Goal: Task Accomplishment & Management: Use online tool/utility

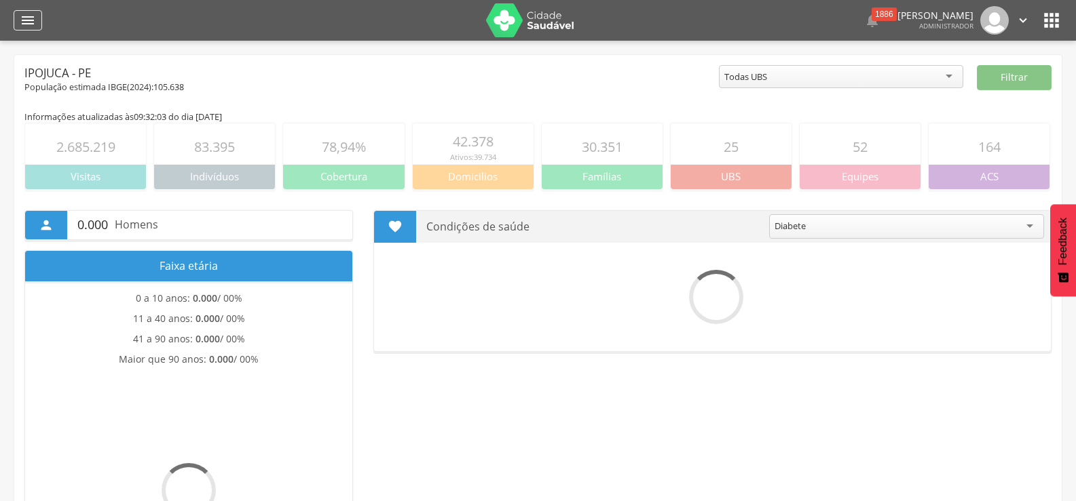
click at [26, 26] on icon "" at bounding box center [28, 20] width 16 height 16
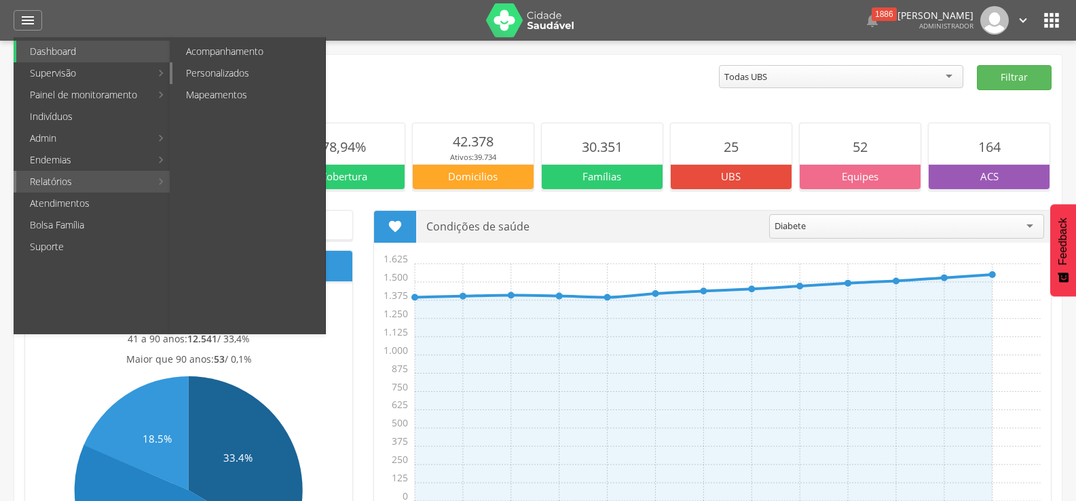
click at [222, 71] on link "Personalizados" at bounding box center [248, 73] width 153 height 22
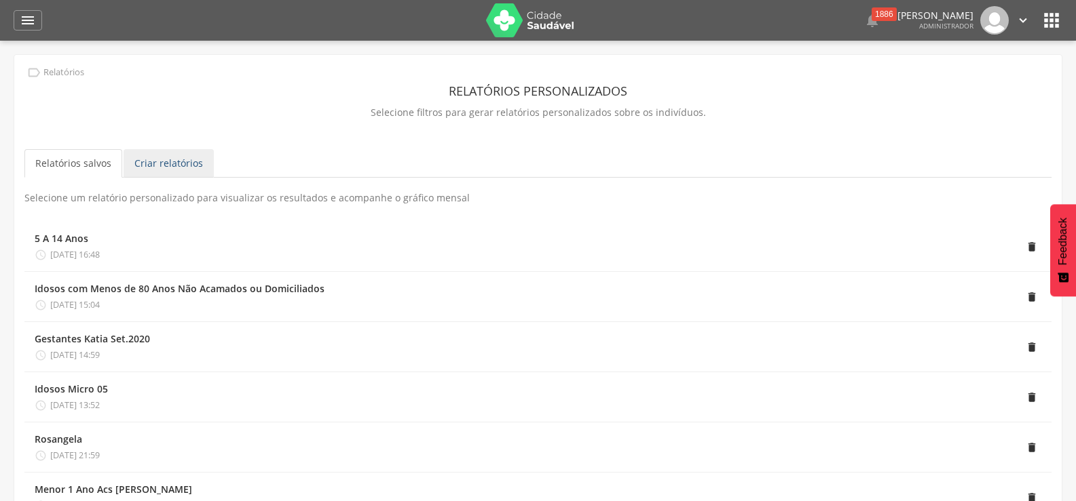
click at [174, 157] on link "Criar relatórios" at bounding box center [169, 163] width 90 height 29
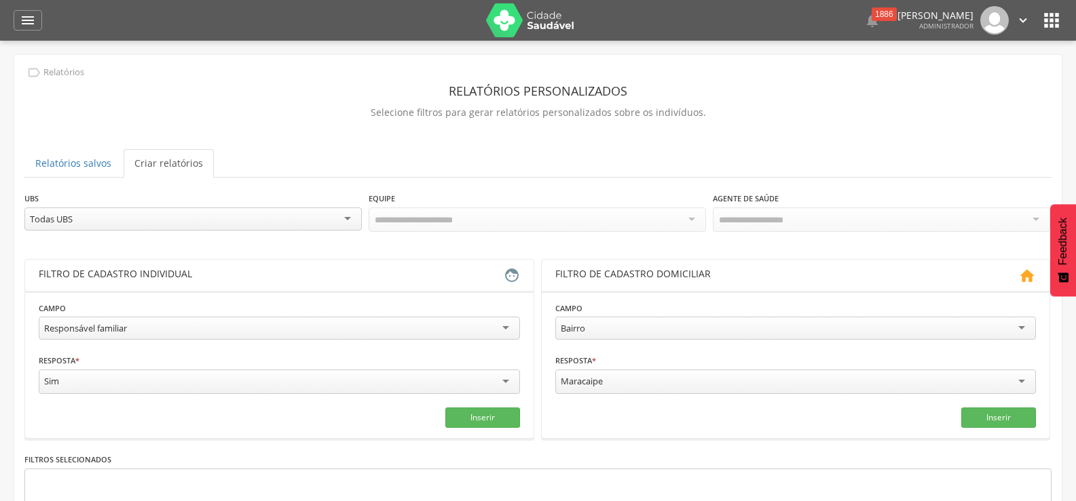
click at [378, 329] on div "Responsável familiar" at bounding box center [279, 328] width 481 height 23
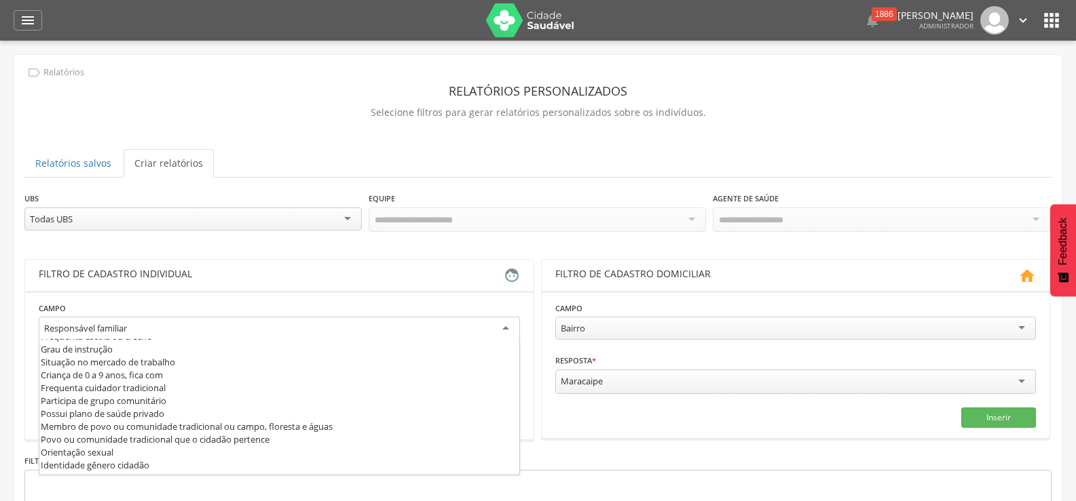
scroll to position [204, 0]
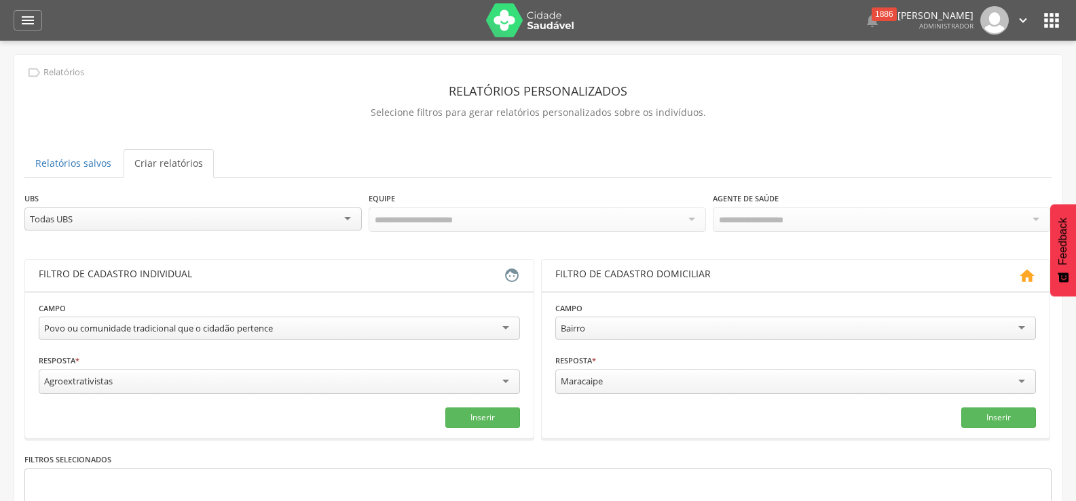
click at [235, 379] on div "Agroextrativistas" at bounding box center [279, 382] width 481 height 24
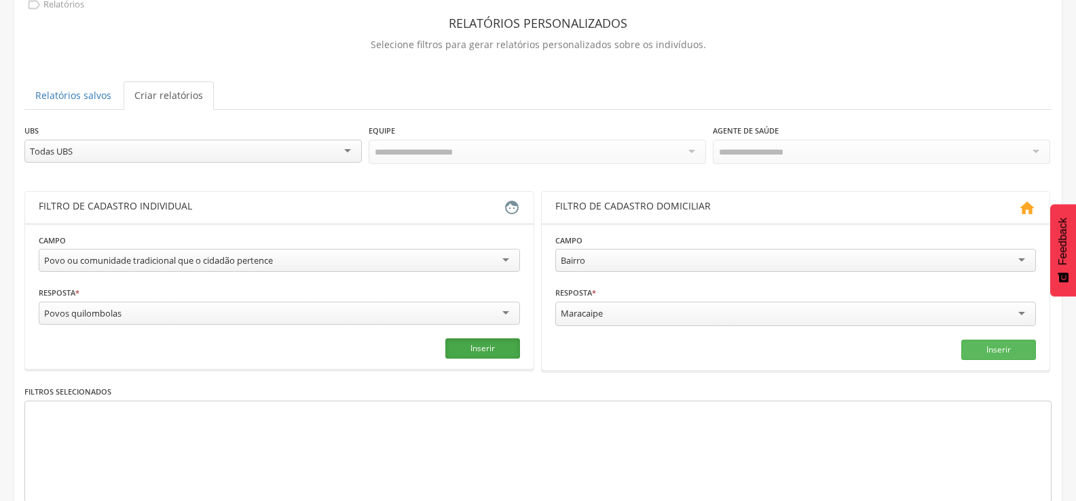
click at [465, 349] on button "Inserir" at bounding box center [482, 349] width 75 height 20
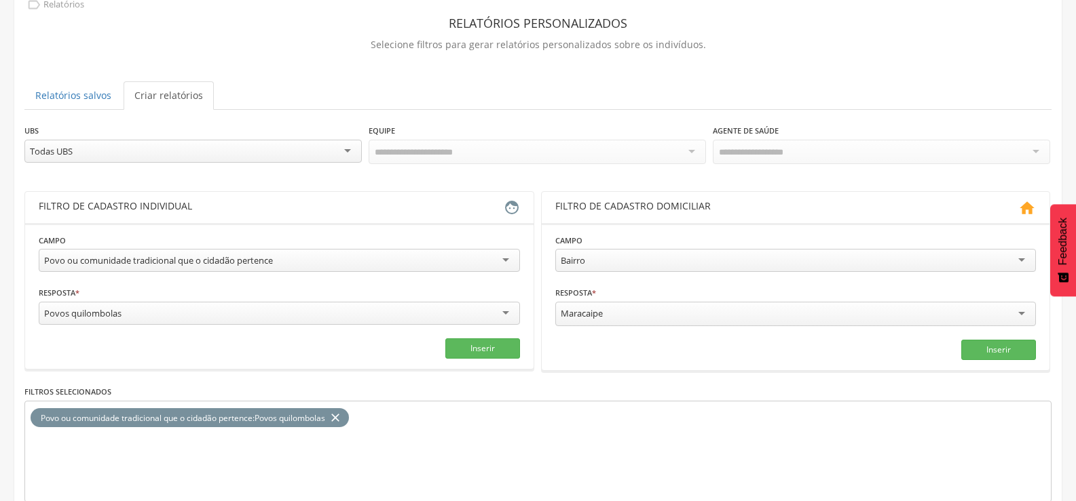
click at [392, 311] on div "Povos quilombolas" at bounding box center [279, 313] width 481 height 23
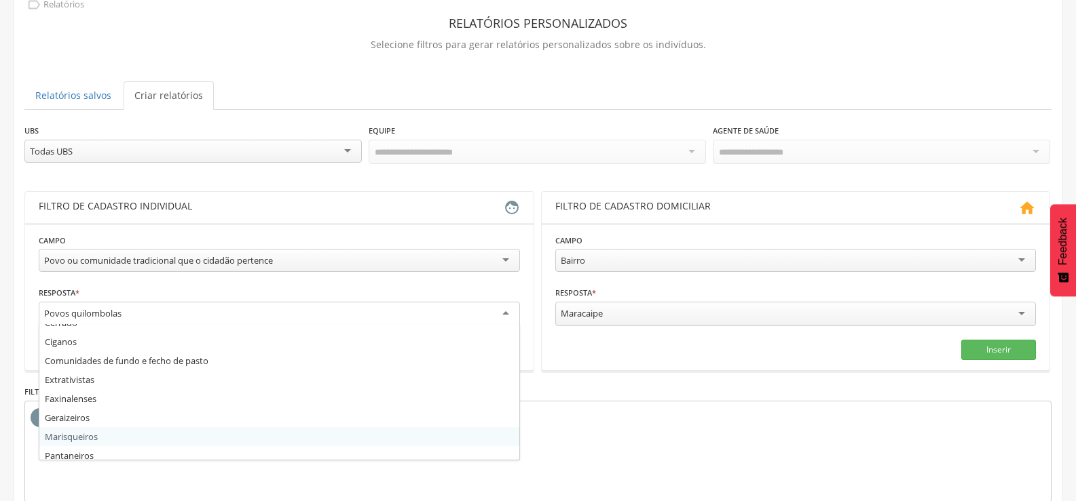
scroll to position [0, 0]
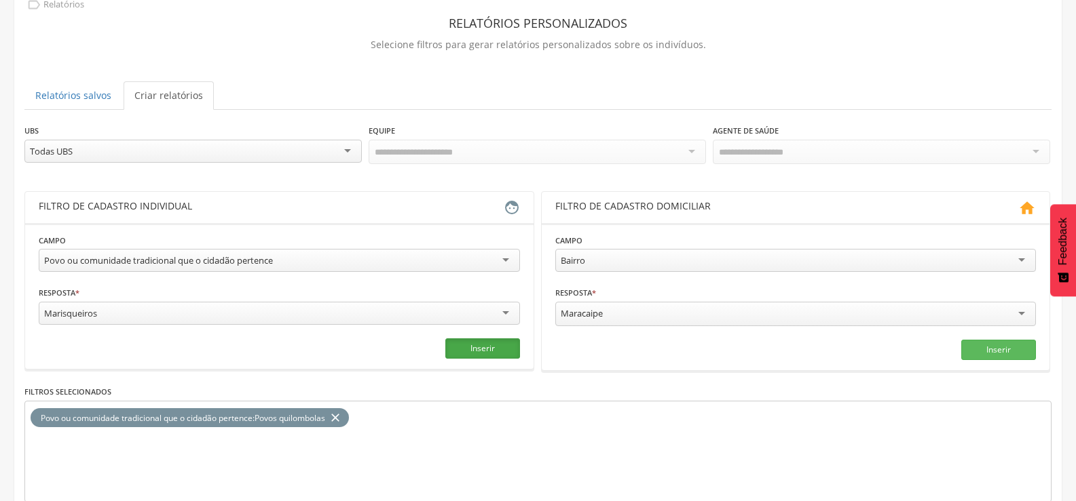
click at [494, 345] on button "Inserir" at bounding box center [482, 349] width 75 height 20
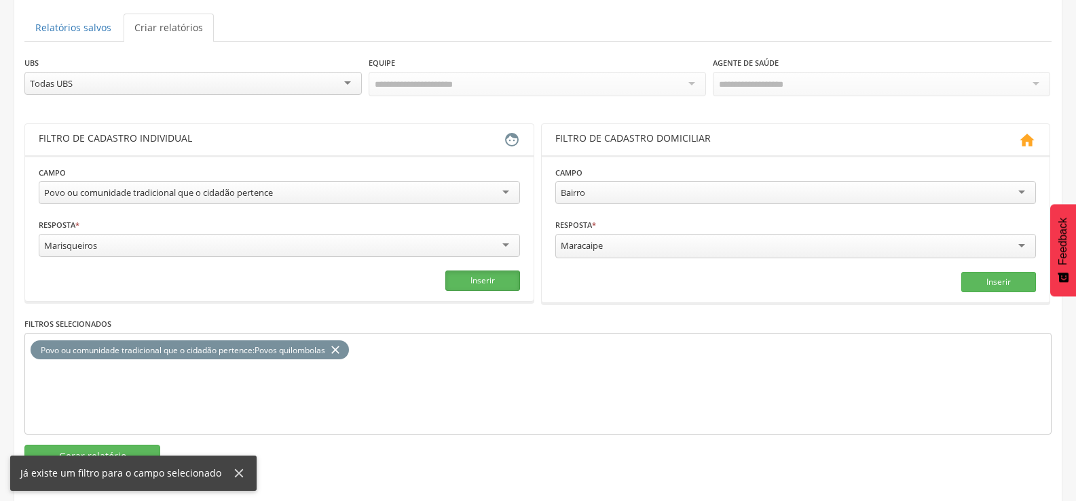
scroll to position [138, 0]
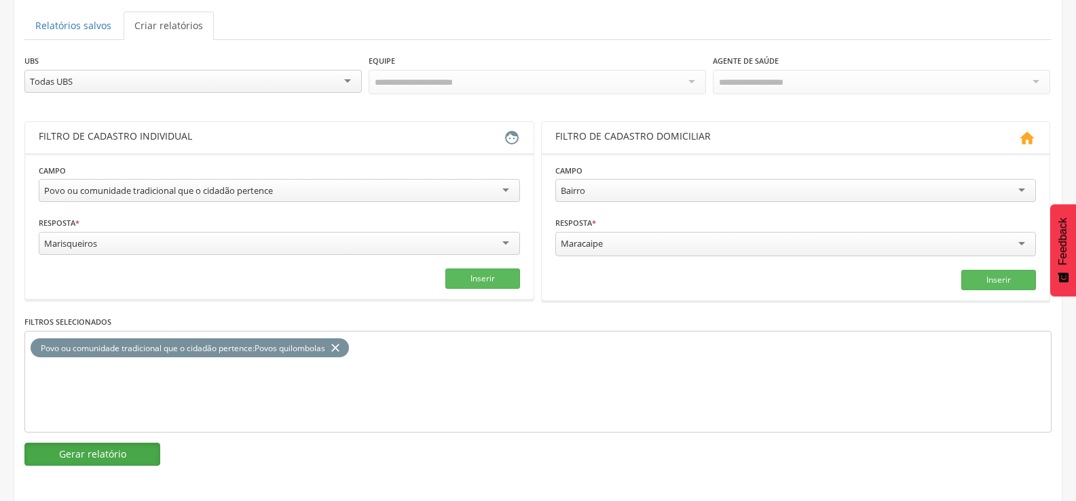
click at [64, 449] on button "Gerar relatório" at bounding box center [92, 454] width 136 height 23
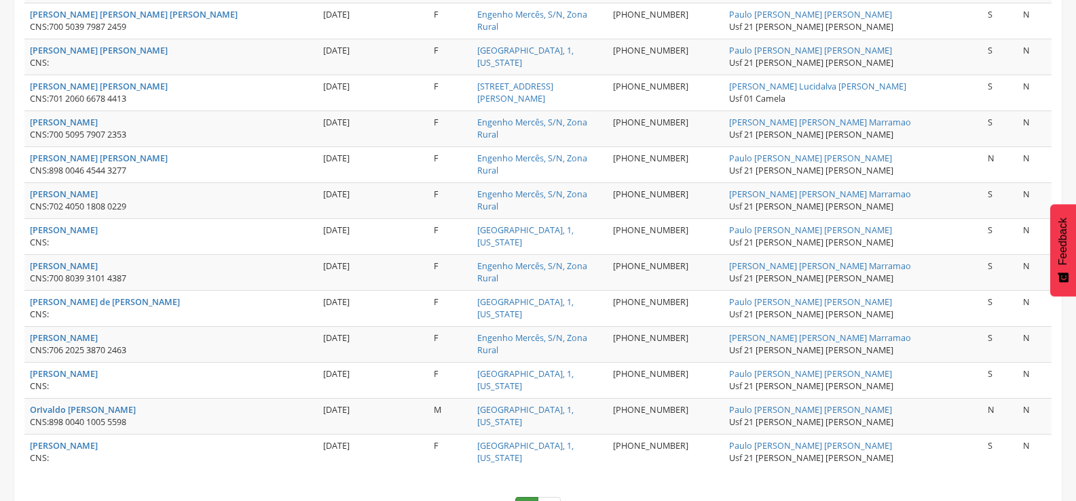
scroll to position [1829, 0]
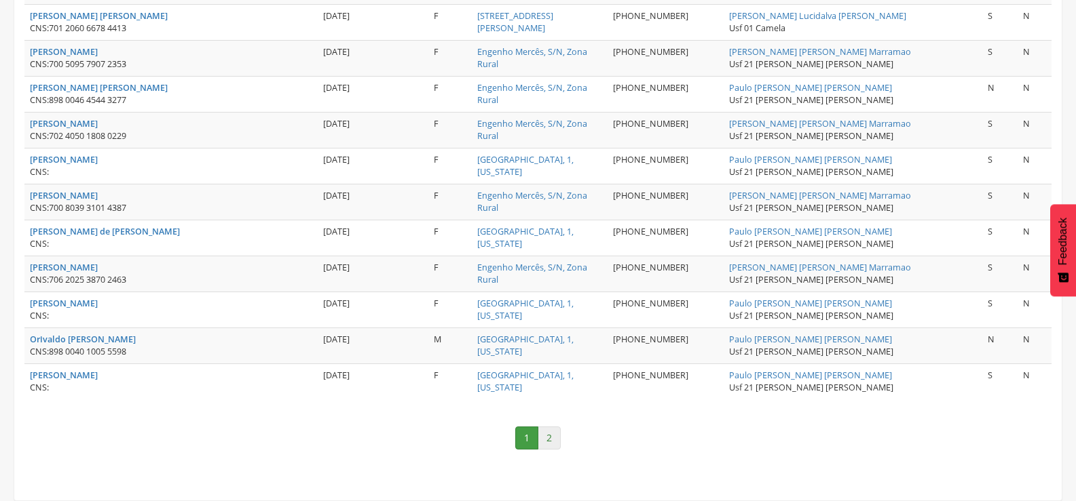
click at [543, 442] on link "2" at bounding box center [548, 438] width 23 height 23
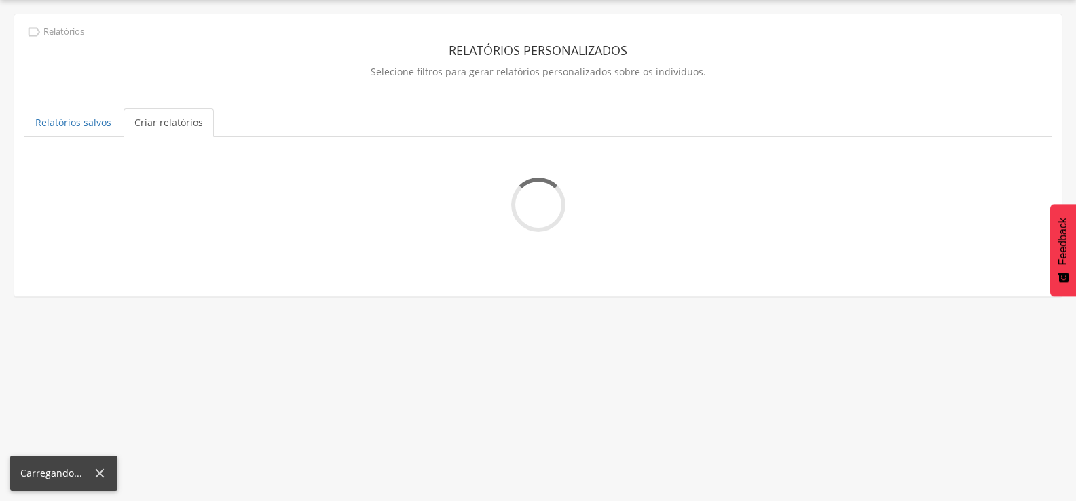
scroll to position [607, 0]
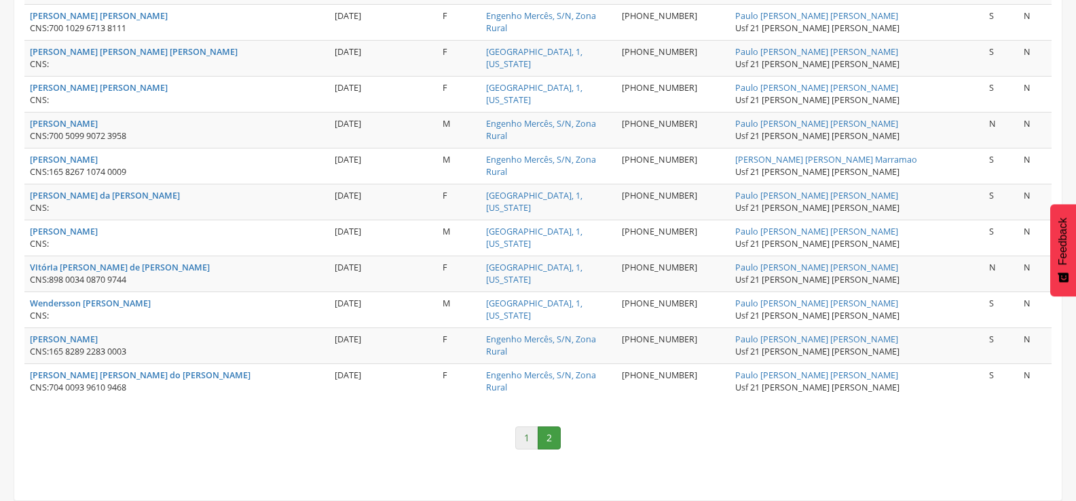
click at [523, 445] on link "1" at bounding box center [526, 438] width 23 height 23
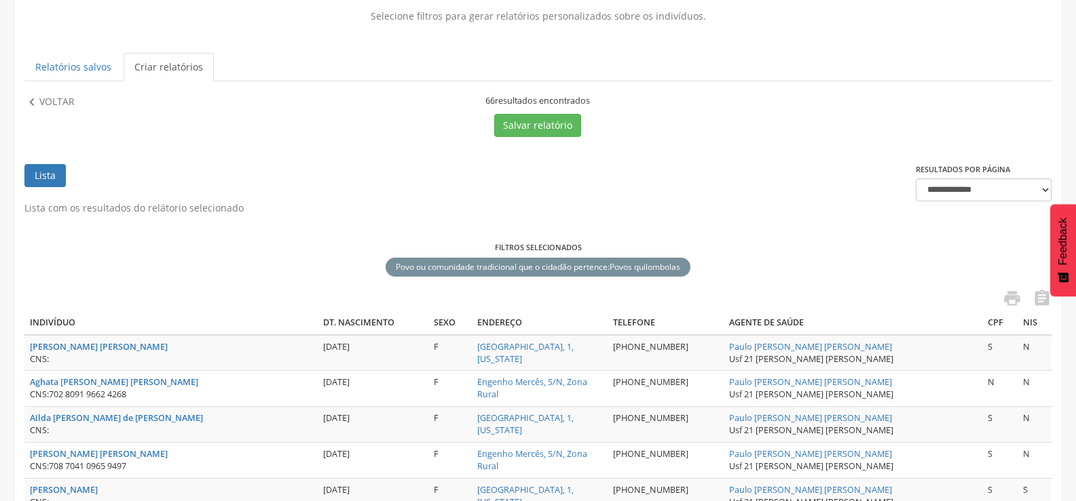
scroll to position [64, 0]
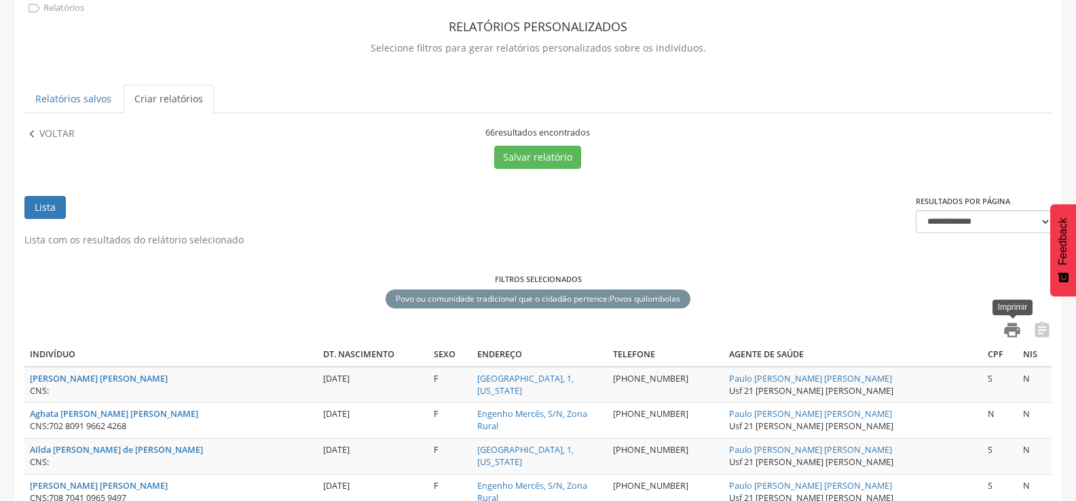
click at [1012, 333] on icon "" at bounding box center [1011, 330] width 19 height 19
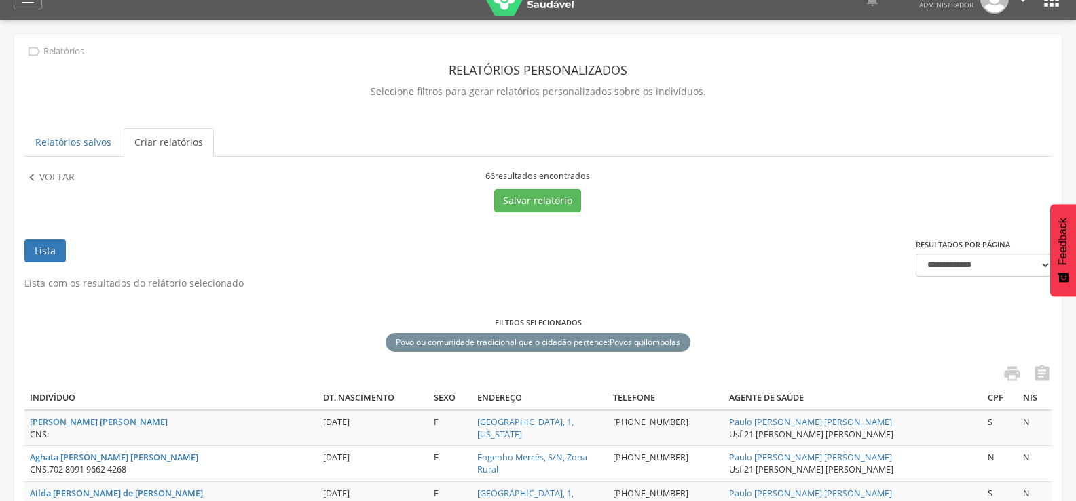
scroll to position [0, 0]
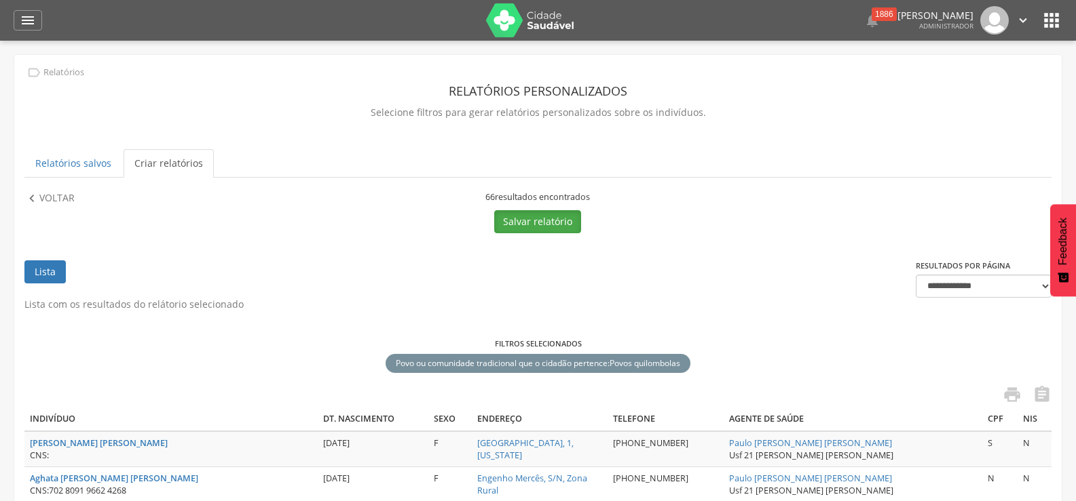
click at [515, 222] on button "Salvar relatório" at bounding box center [537, 221] width 87 height 23
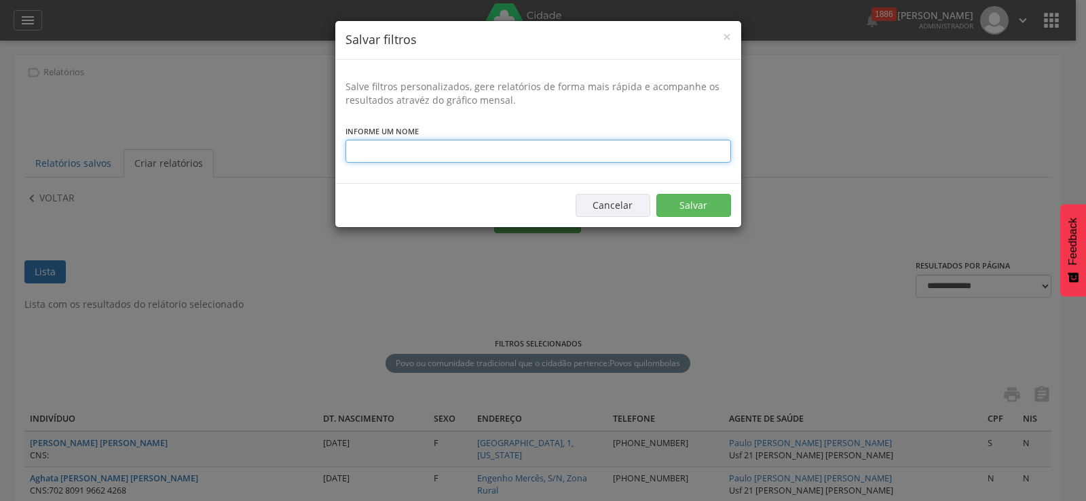
click at [402, 147] on input "text" at bounding box center [537, 151] width 385 height 23
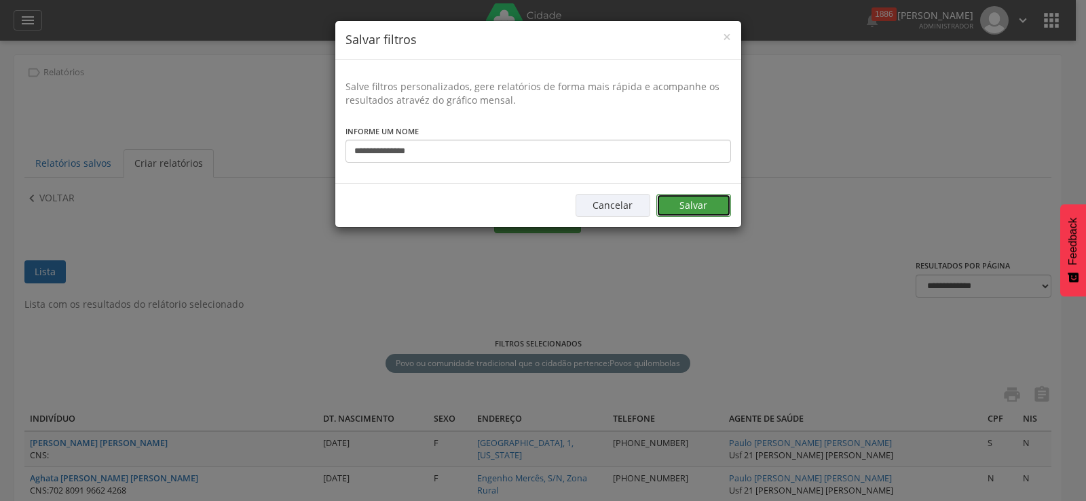
click at [673, 208] on button "Salvar" at bounding box center [693, 205] width 75 height 23
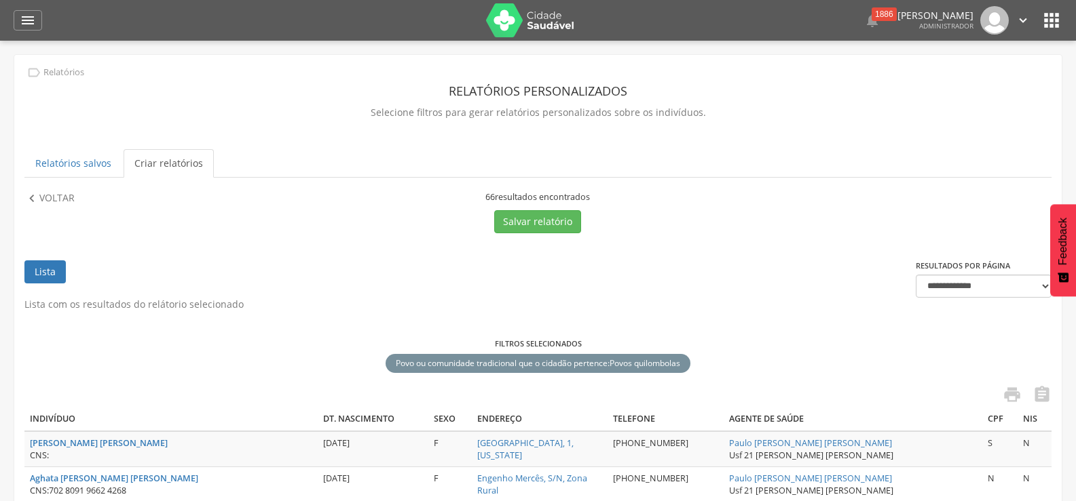
click at [69, 200] on p "Voltar" at bounding box center [56, 198] width 35 height 15
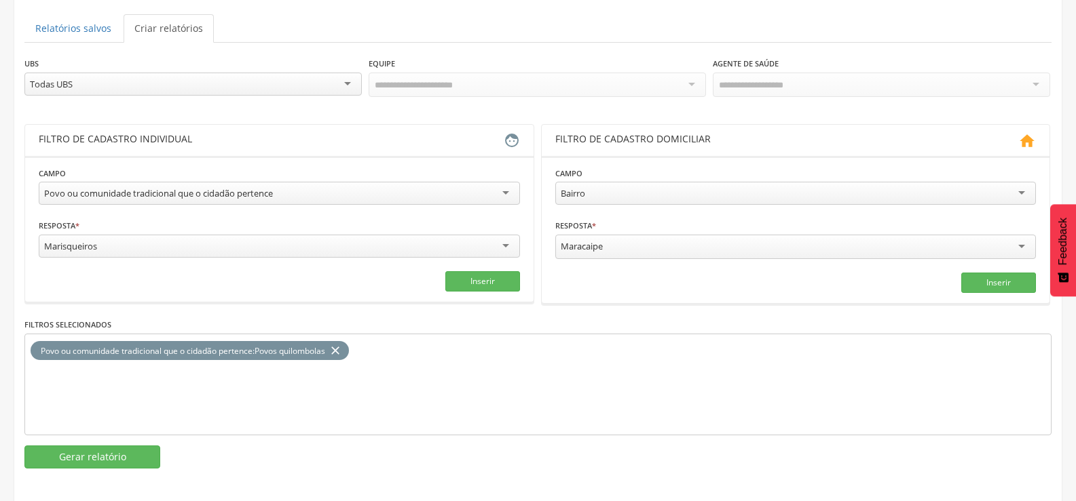
scroll to position [136, 0]
click at [342, 346] on icon "close" at bounding box center [335, 351] width 14 height 20
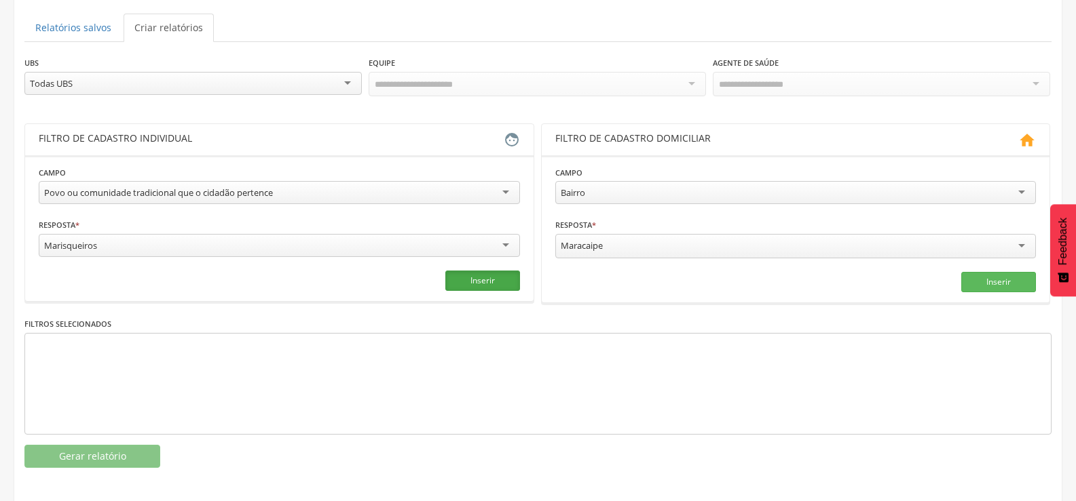
click at [471, 276] on button "Inserir" at bounding box center [482, 281] width 75 height 20
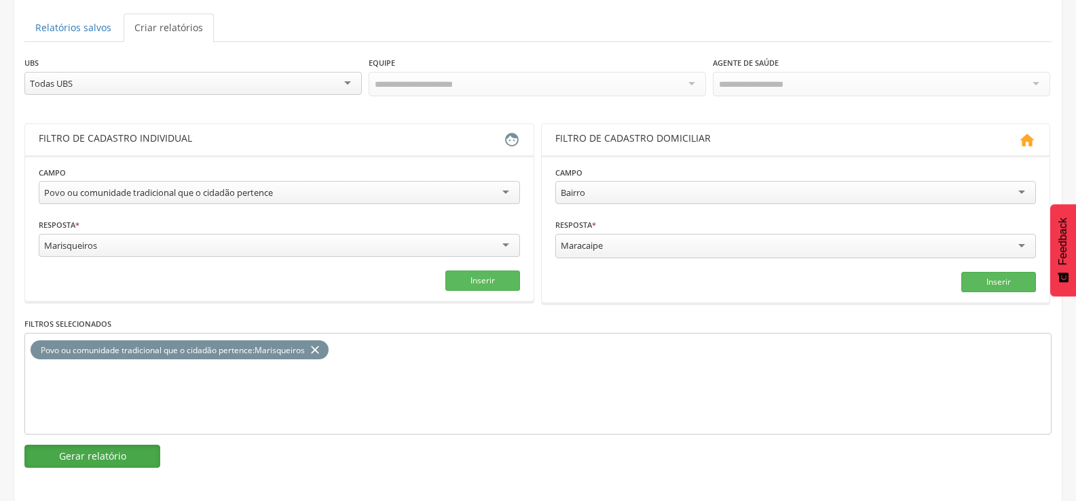
click at [101, 458] on button "Gerar relatório" at bounding box center [92, 456] width 136 height 23
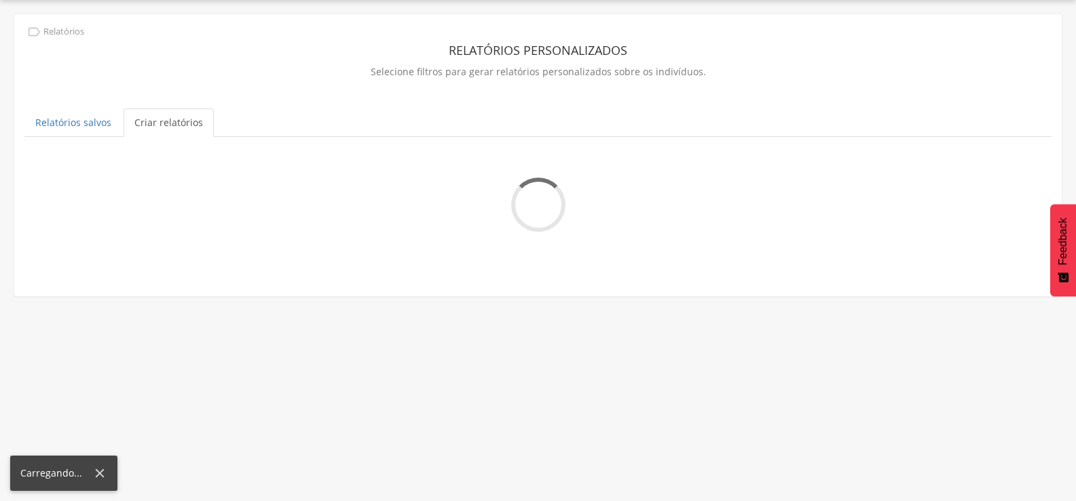
scroll to position [41, 0]
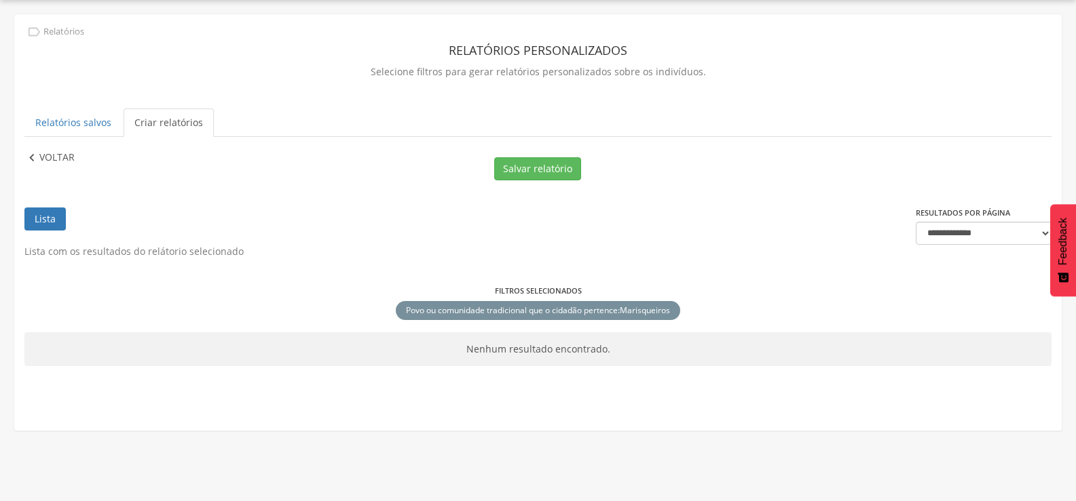
click at [50, 159] on p "Voltar" at bounding box center [56, 158] width 35 height 15
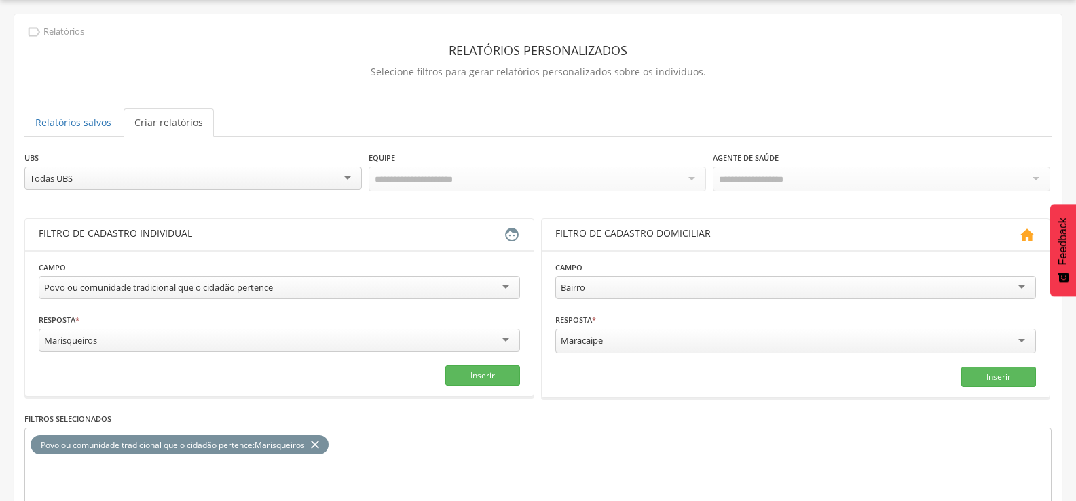
scroll to position [136, 0]
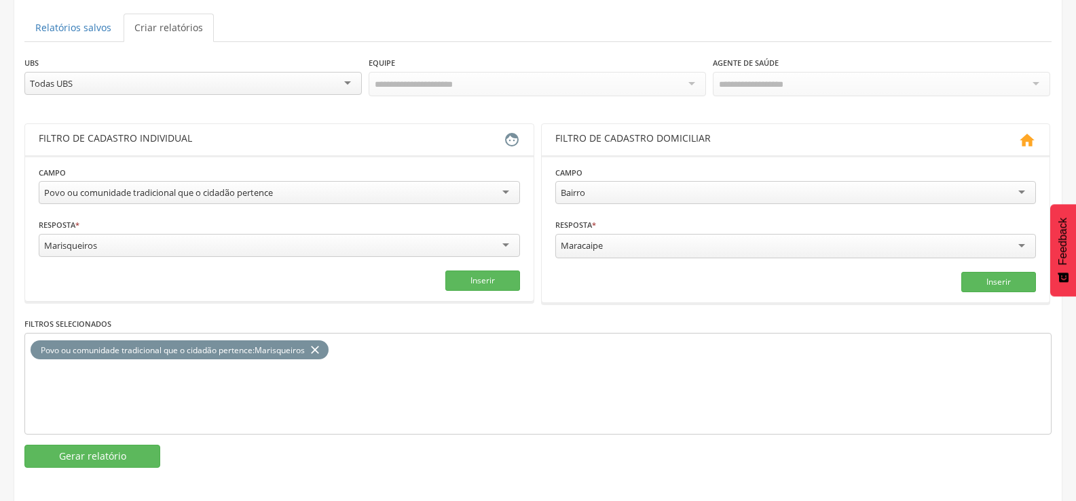
click at [238, 244] on div "Marisqueiros" at bounding box center [279, 245] width 481 height 23
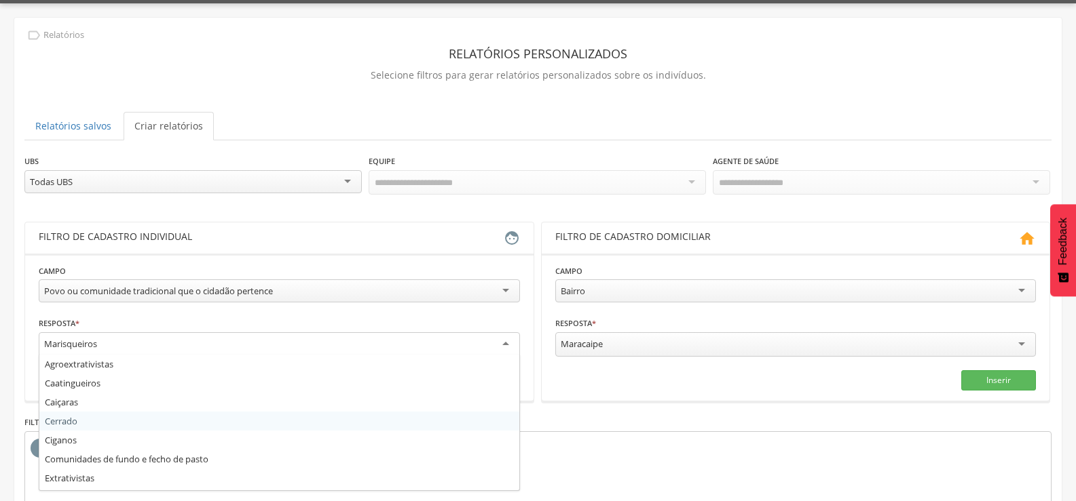
scroll to position [138, 0]
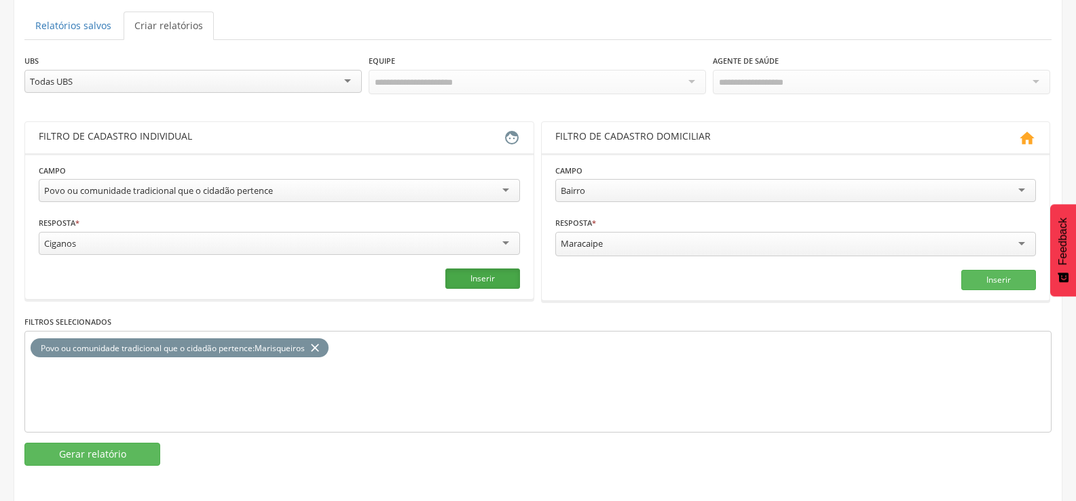
click at [465, 281] on button "Inserir" at bounding box center [482, 279] width 75 height 20
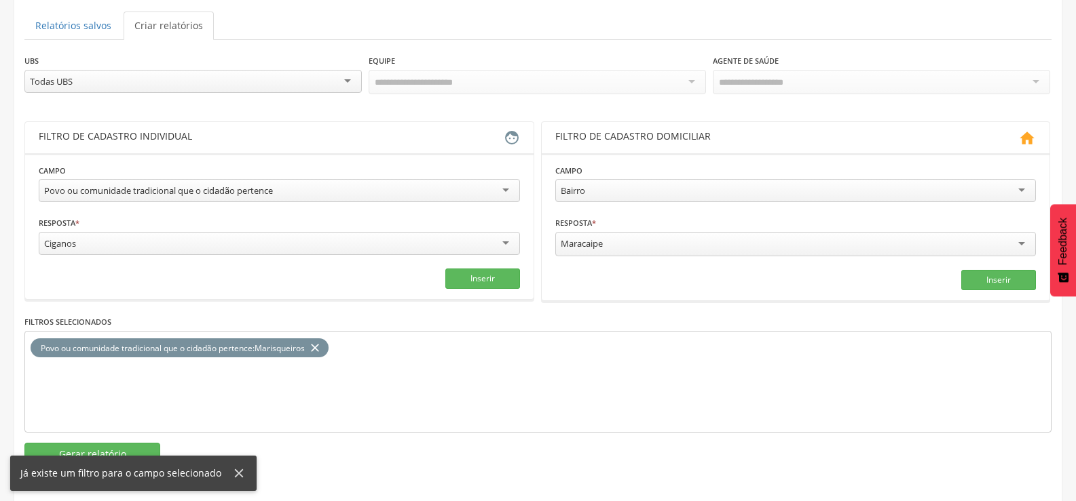
click at [308, 346] on div "Povo ou comunidade tradicional que o cidadão pertence : [DEMOGRAPHIC_DATA]" at bounding box center [172, 349] width 271 height 12
click at [318, 341] on icon "close" at bounding box center [315, 349] width 14 height 20
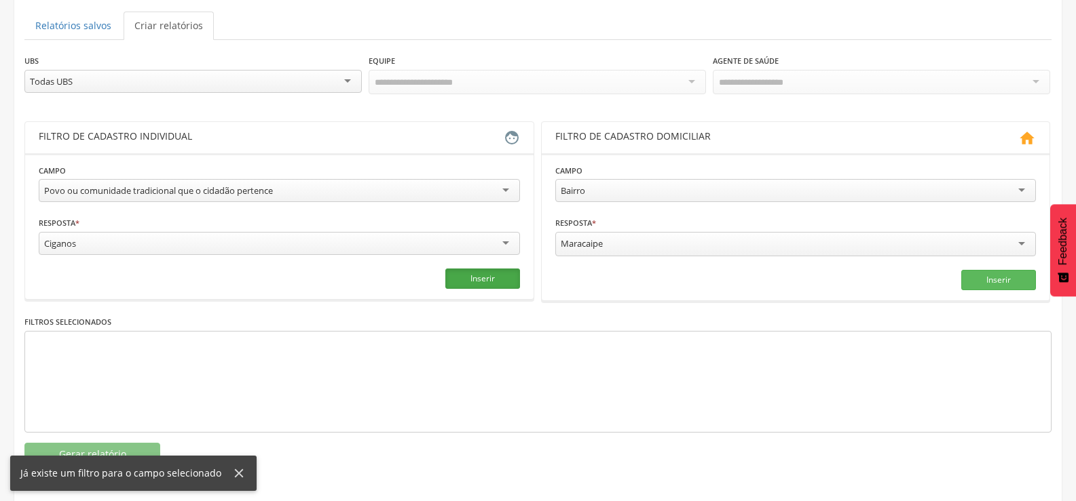
click at [462, 276] on button "Inserir" at bounding box center [482, 279] width 75 height 20
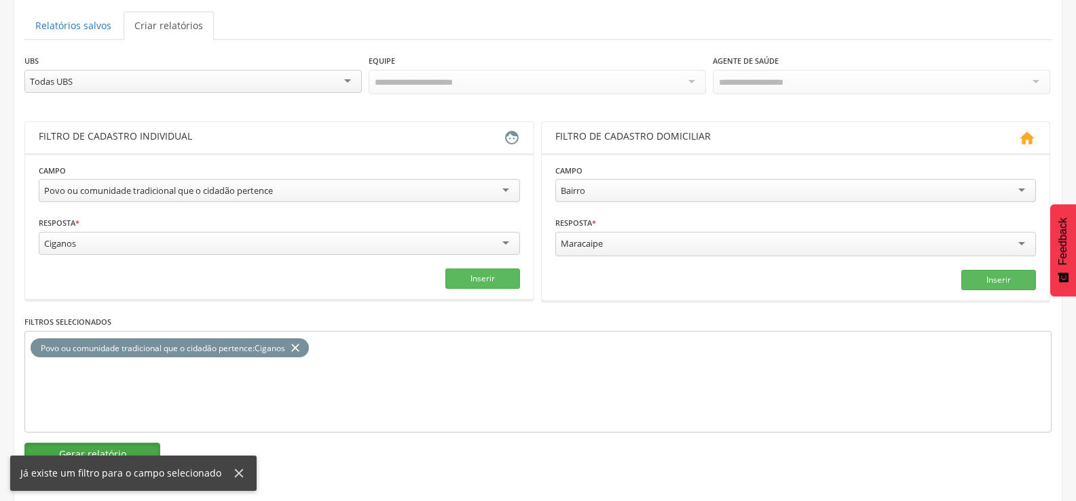
click at [115, 443] on button "Gerar relatório" at bounding box center [92, 454] width 136 height 23
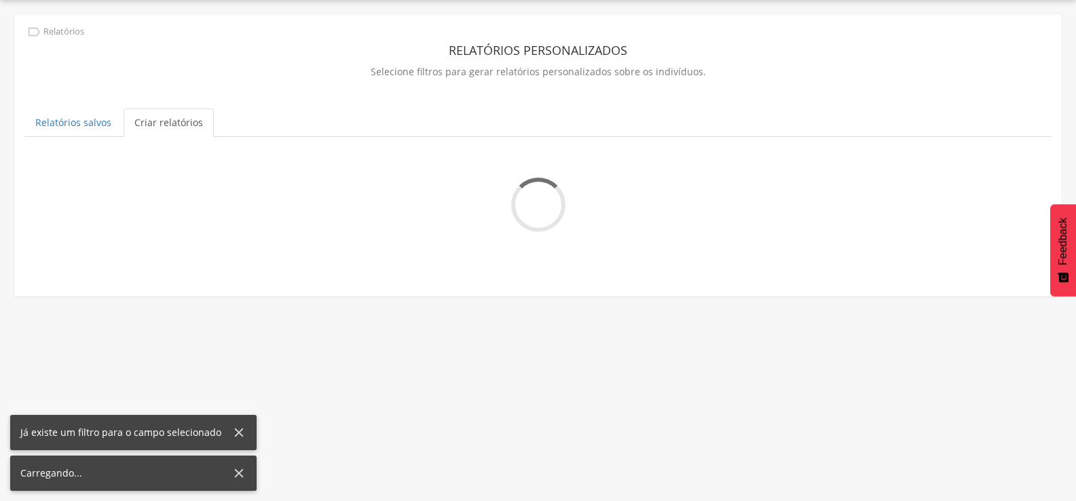
scroll to position [41, 0]
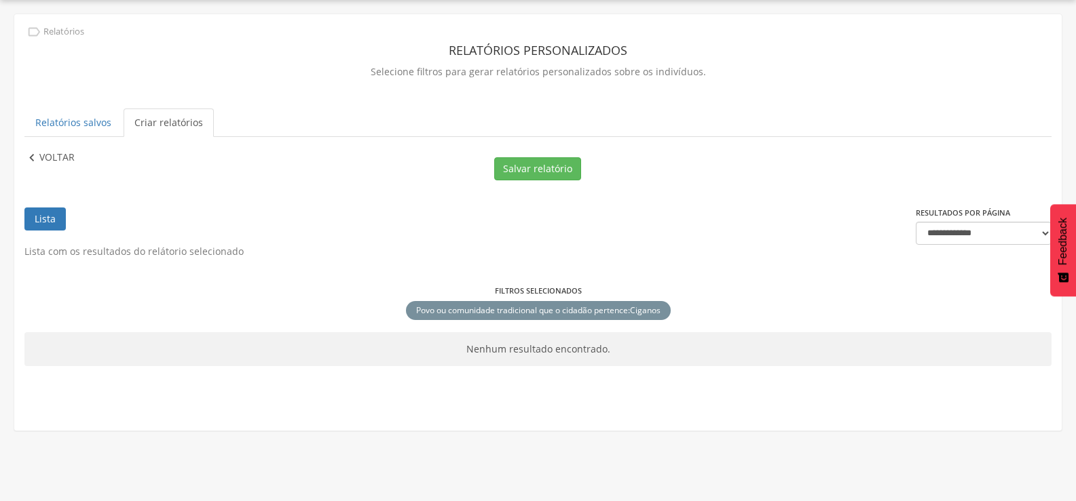
click at [59, 157] on p "Voltar" at bounding box center [56, 158] width 35 height 15
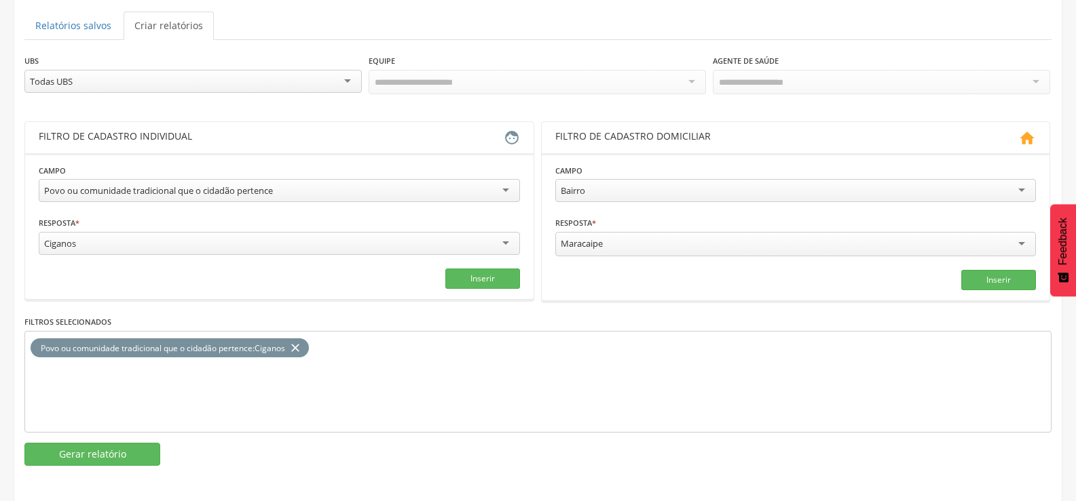
click at [301, 345] on icon "close" at bounding box center [295, 349] width 14 height 20
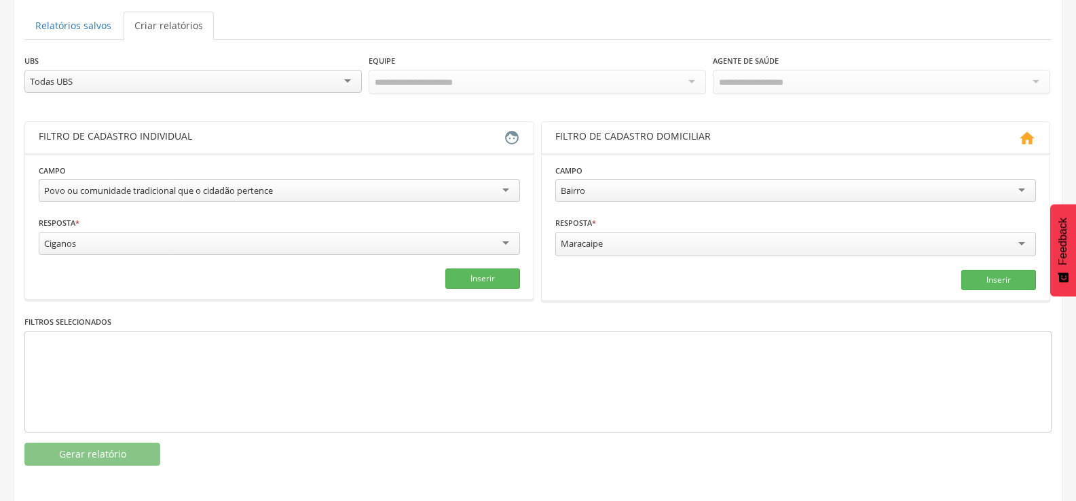
click at [301, 238] on div "Ciganos" at bounding box center [279, 243] width 481 height 23
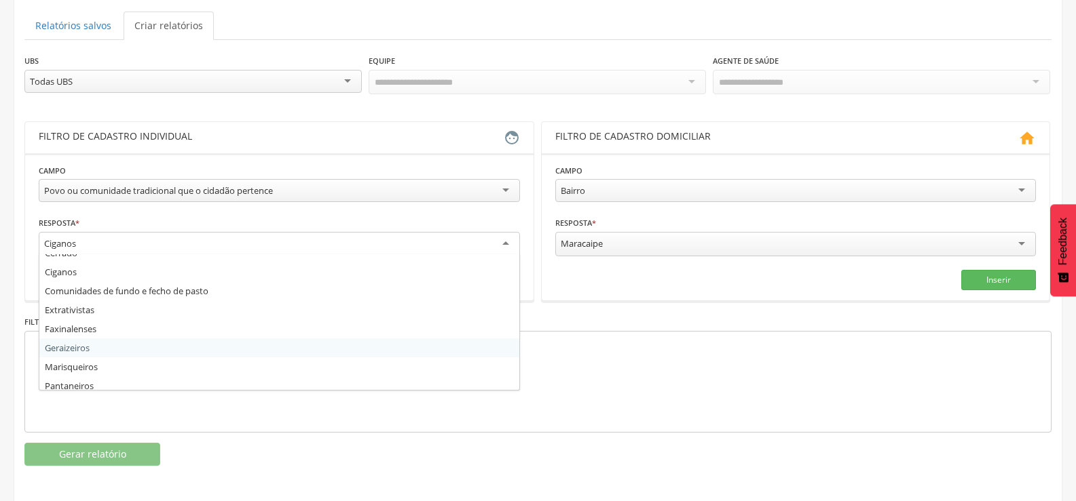
scroll to position [136, 0]
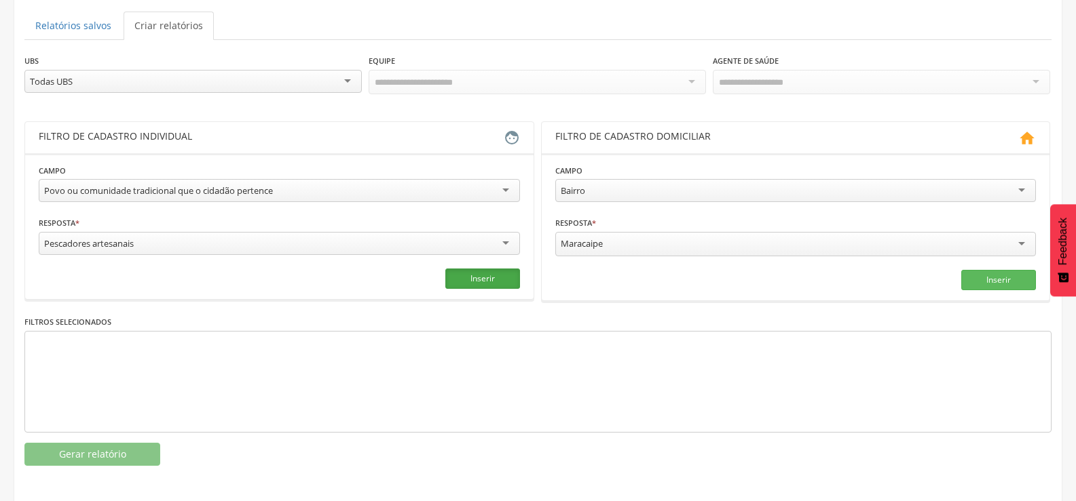
click at [476, 277] on button "Inserir" at bounding box center [482, 279] width 75 height 20
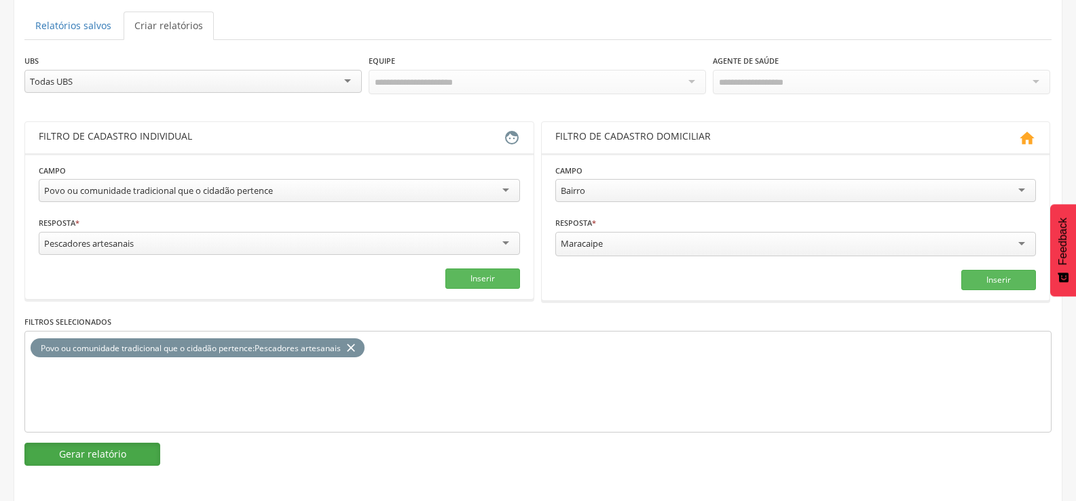
click at [87, 457] on button "Gerar relatório" at bounding box center [92, 454] width 136 height 23
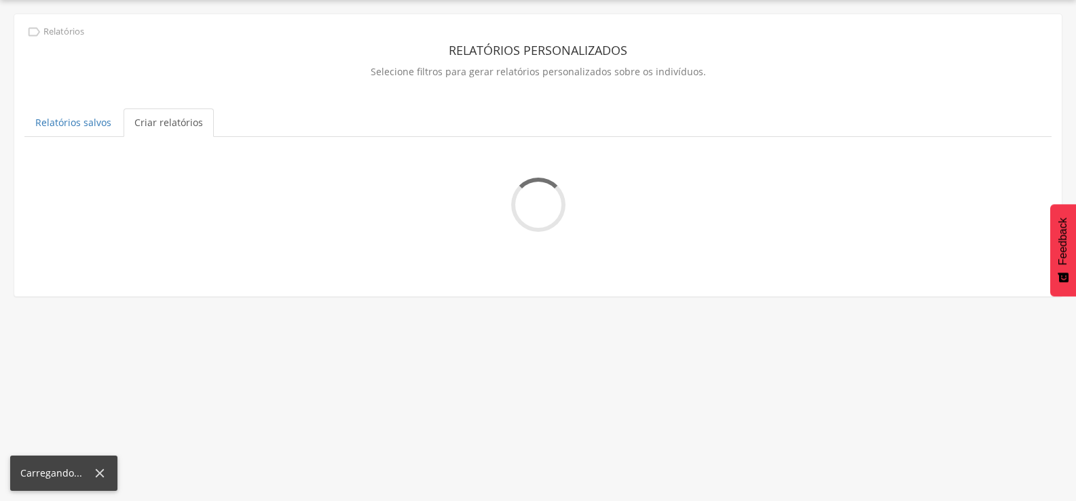
scroll to position [67, 0]
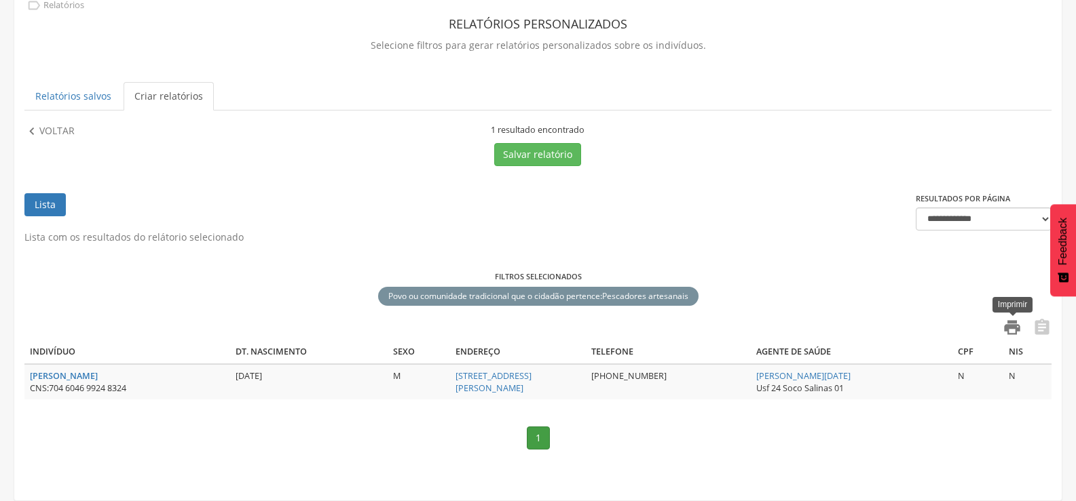
click at [1010, 332] on icon "" at bounding box center [1011, 327] width 19 height 19
click at [529, 153] on button "Salvar relatório" at bounding box center [537, 154] width 87 height 23
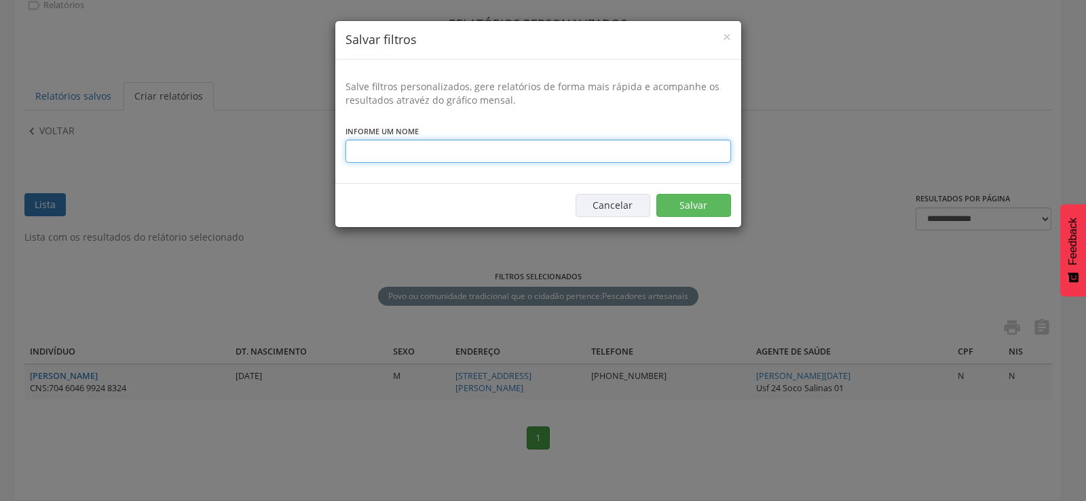
click at [453, 149] on input "text" at bounding box center [537, 151] width 385 height 23
type input "**********"
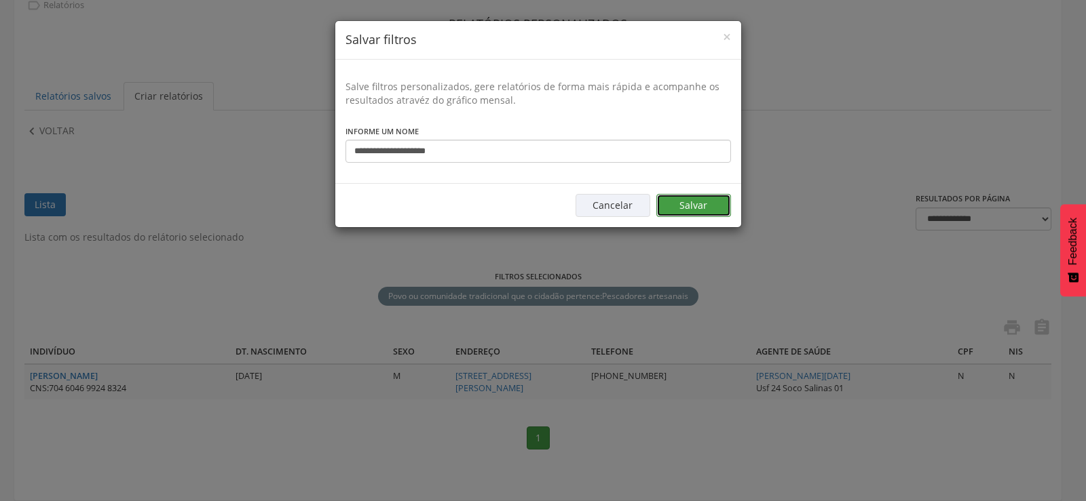
click at [725, 204] on button "Salvar" at bounding box center [693, 205] width 75 height 23
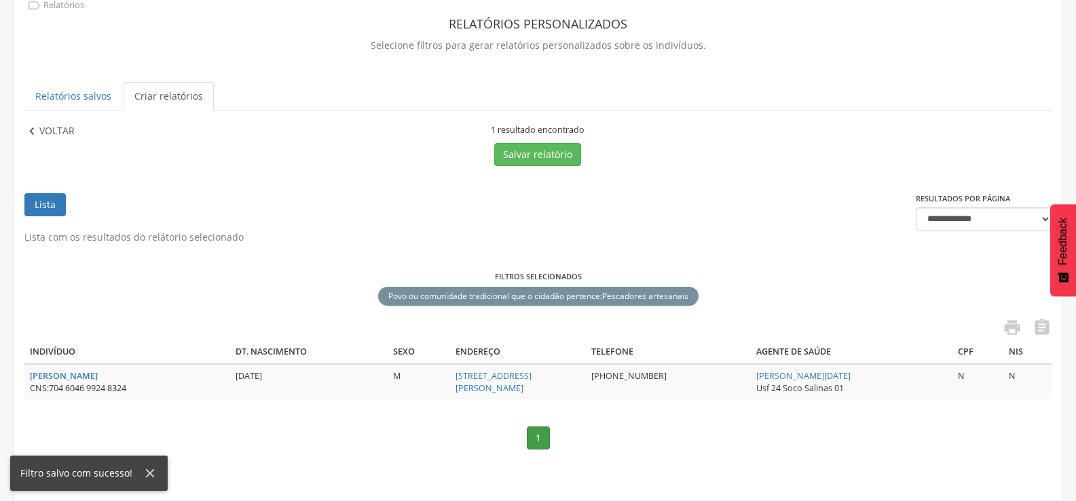
click at [46, 129] on p "Voltar" at bounding box center [56, 131] width 35 height 15
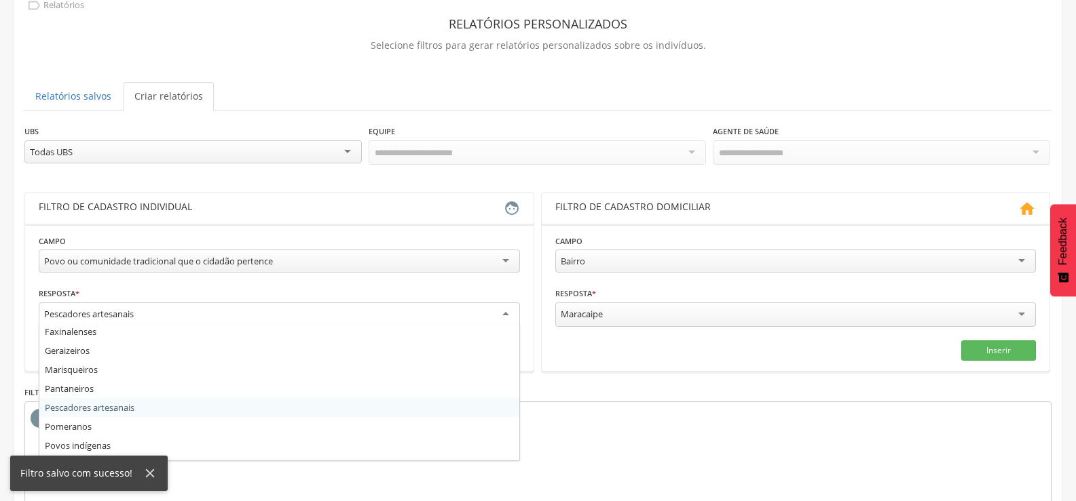
click at [287, 308] on div "Pescadores artesanais" at bounding box center [279, 315] width 481 height 24
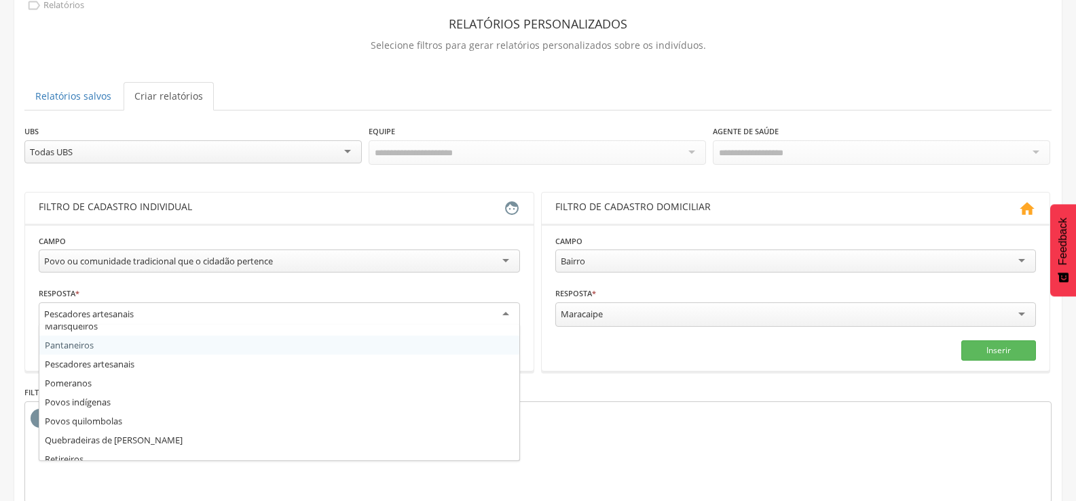
scroll to position [204, 0]
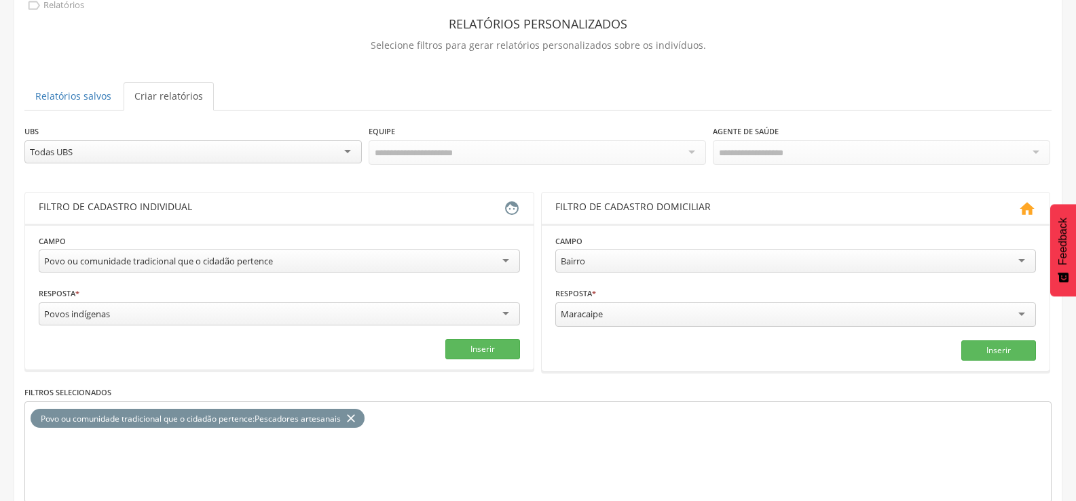
click at [358, 413] on icon "close" at bounding box center [351, 419] width 14 height 20
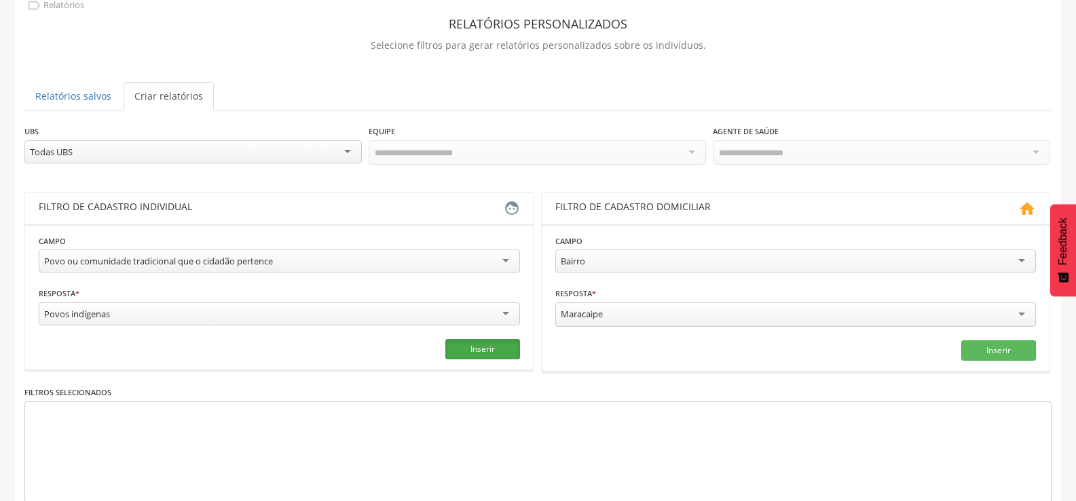
click at [476, 342] on button "Inserir" at bounding box center [482, 349] width 75 height 20
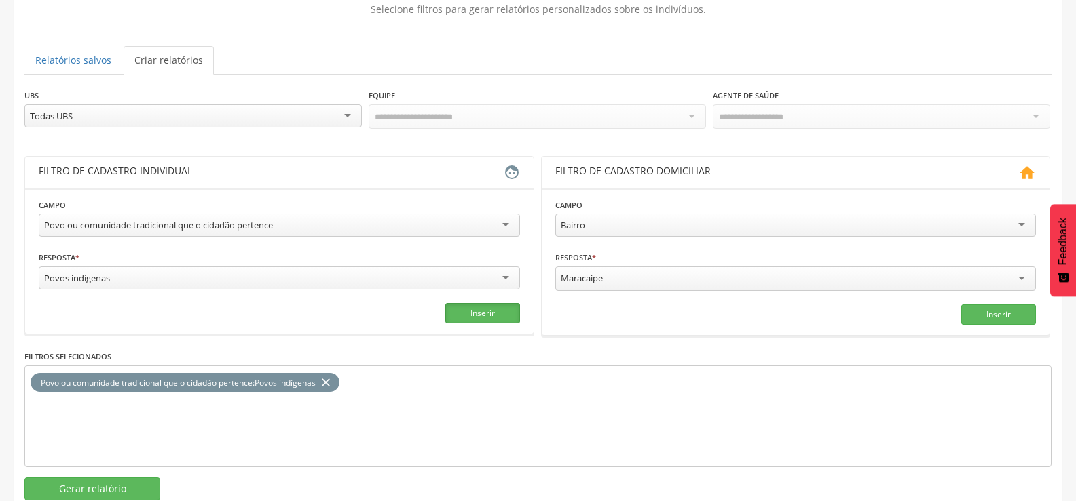
scroll to position [138, 0]
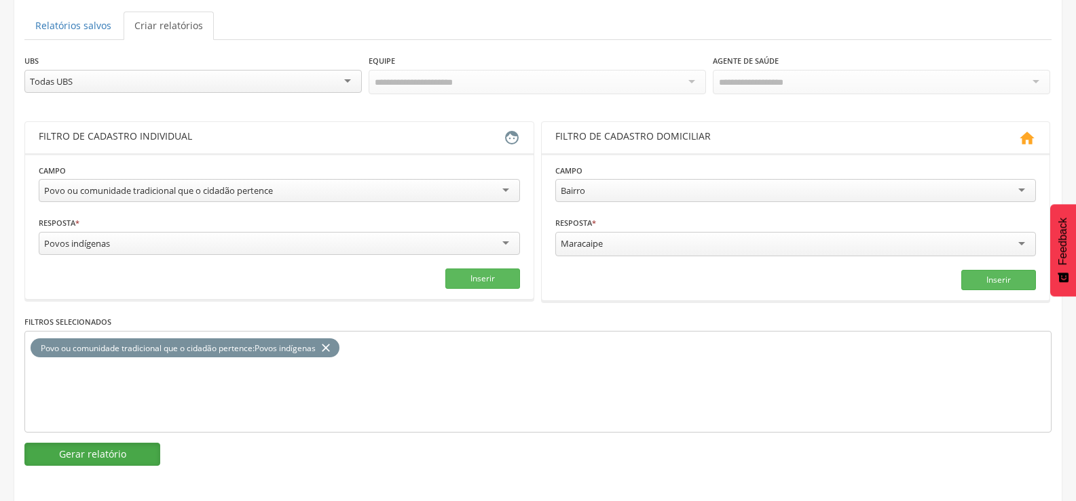
click at [87, 454] on button "Gerar relatório" at bounding box center [92, 454] width 136 height 23
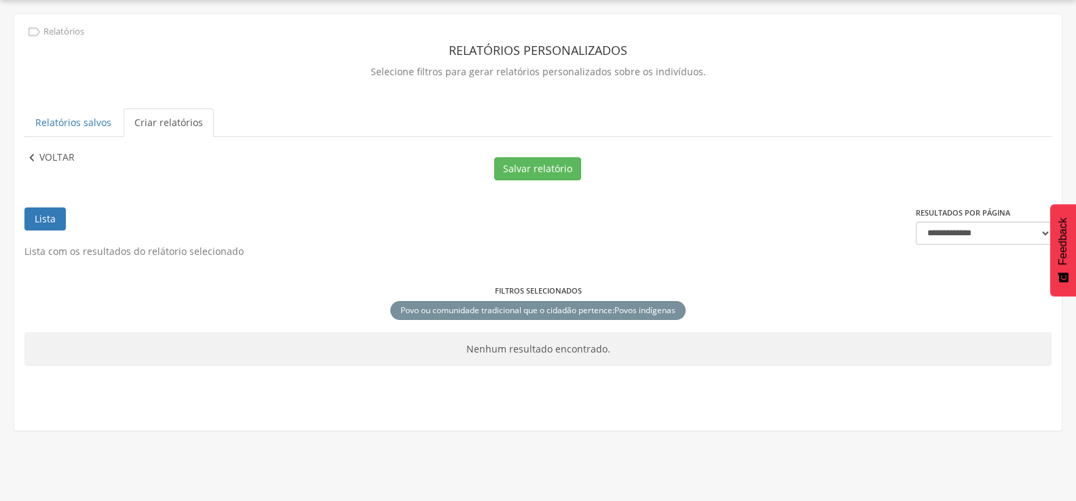
click at [62, 162] on p "Voltar" at bounding box center [56, 158] width 35 height 15
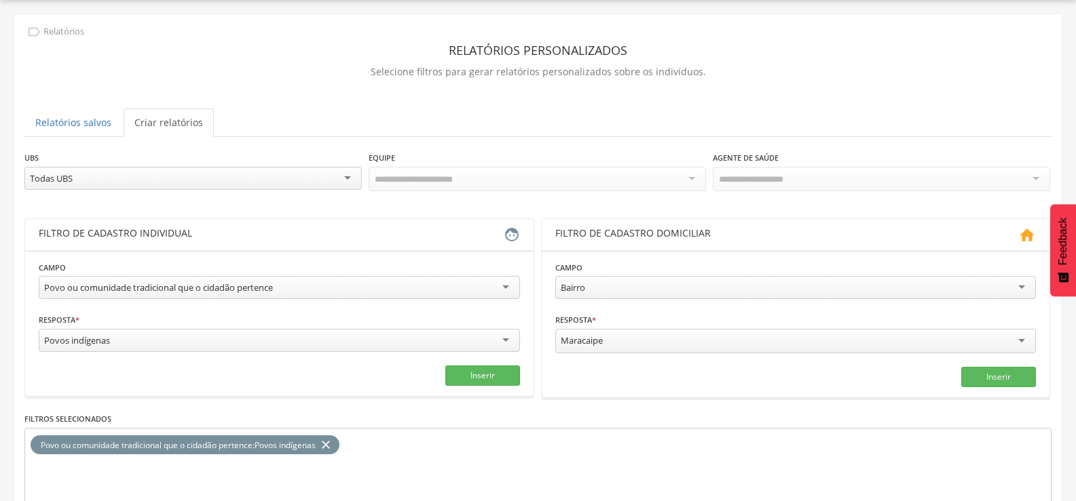
scroll to position [138, 0]
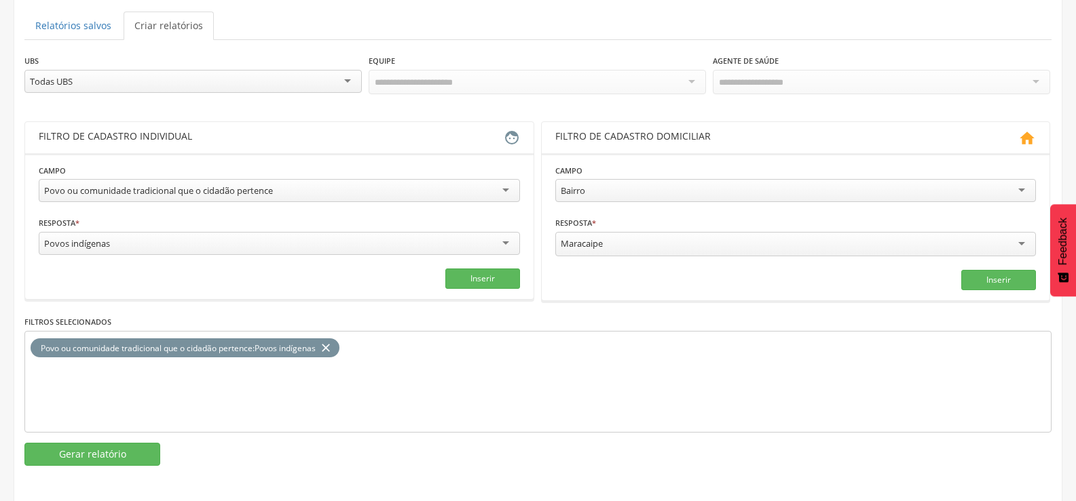
click at [153, 242] on div "Povos indígenas" at bounding box center [279, 243] width 481 height 23
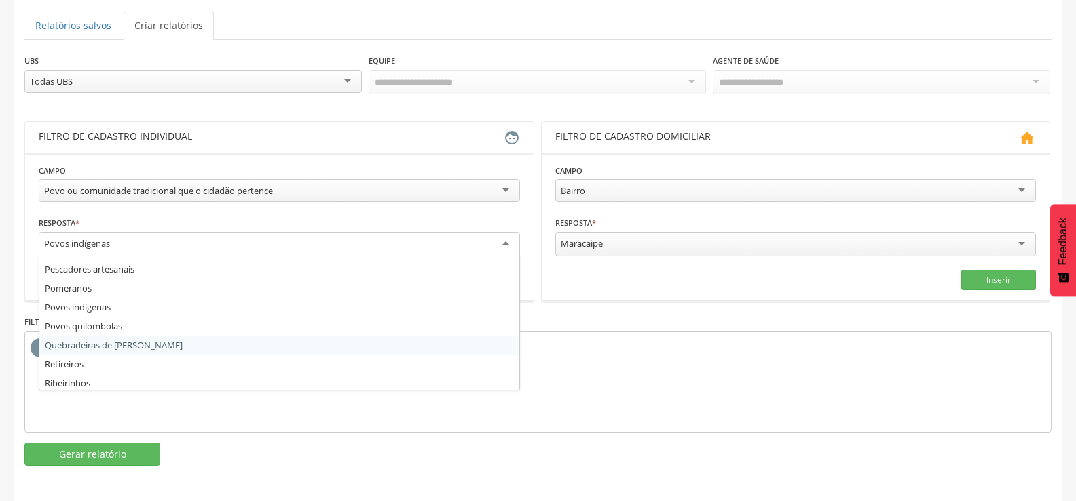
scroll to position [271, 0]
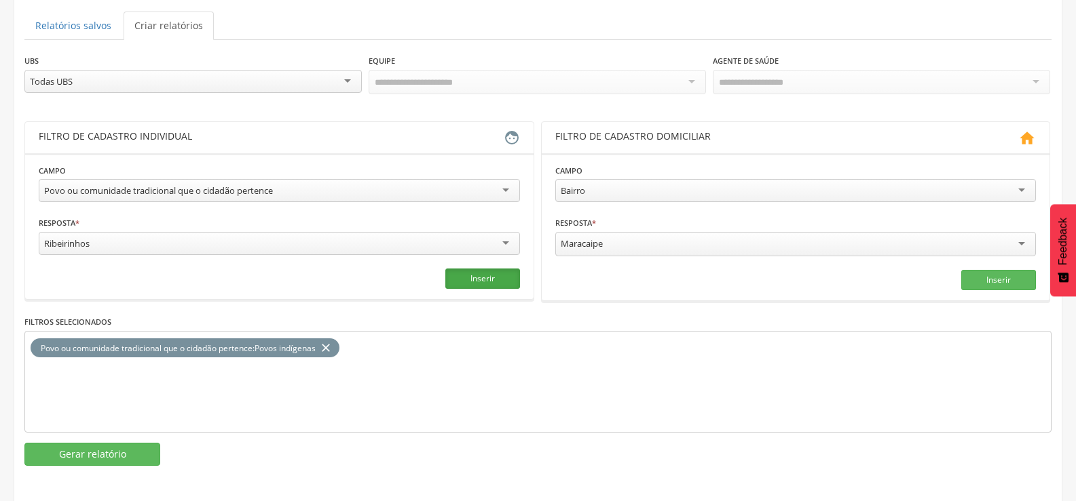
click at [461, 277] on button "Inserir" at bounding box center [482, 279] width 75 height 20
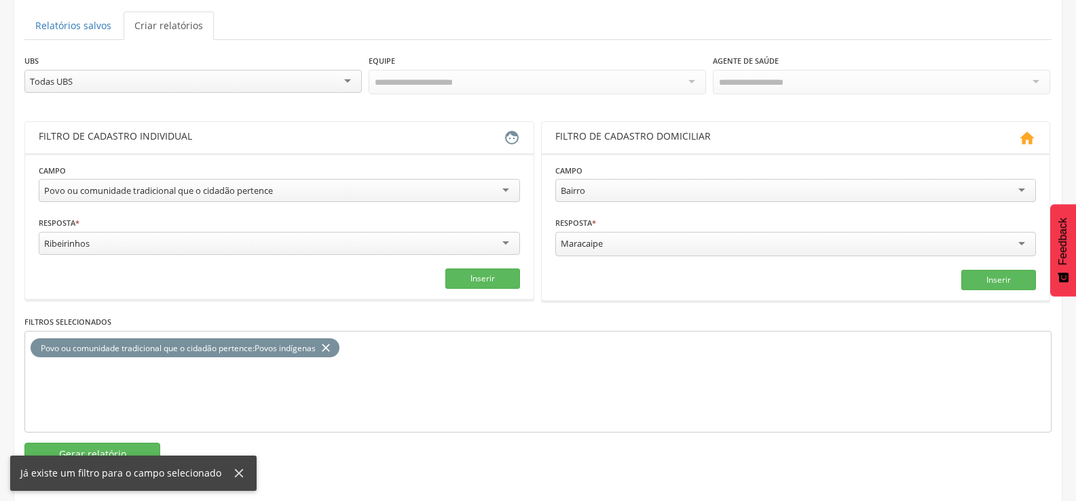
click at [333, 346] on icon "close" at bounding box center [326, 349] width 14 height 20
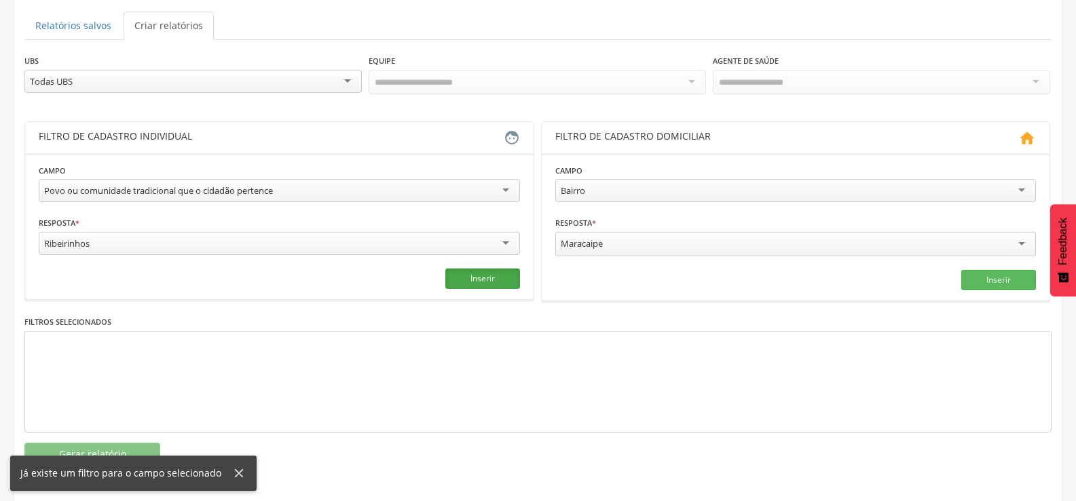
click at [487, 269] on button "Inserir" at bounding box center [482, 279] width 75 height 20
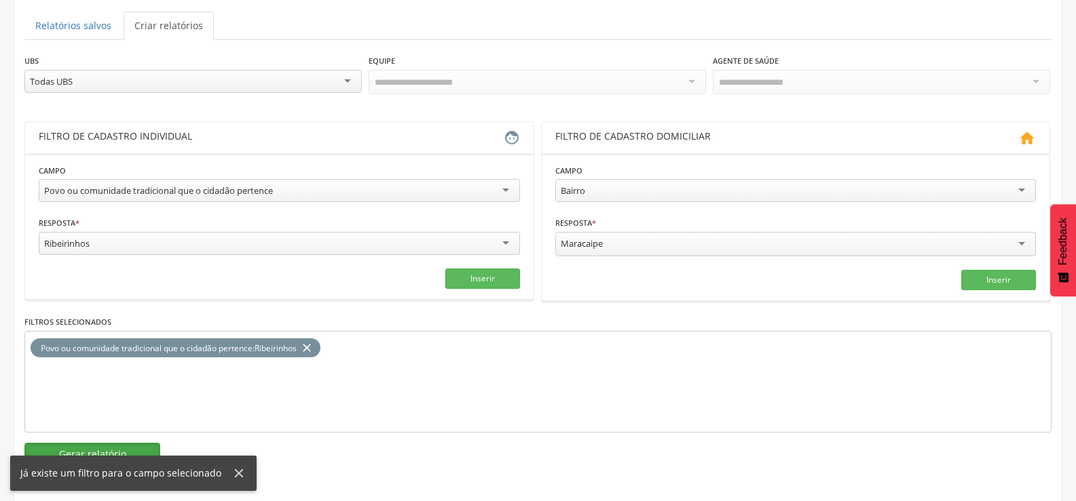
click at [106, 444] on button "Gerar relatório" at bounding box center [92, 454] width 136 height 23
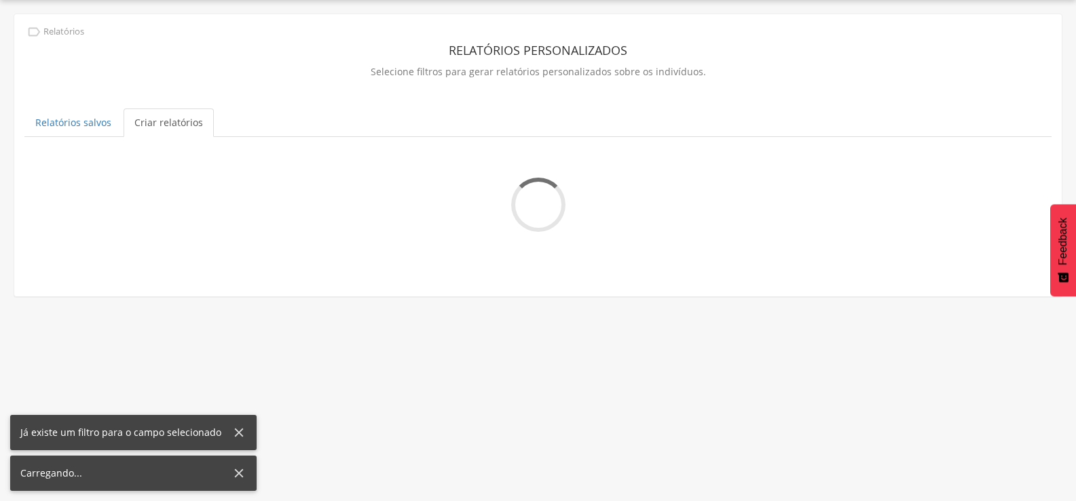
scroll to position [41, 0]
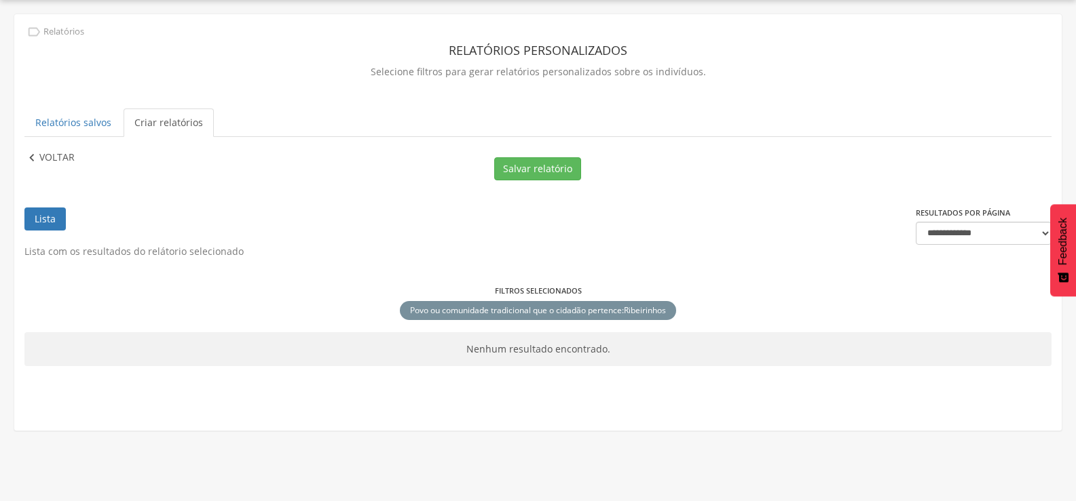
click at [58, 155] on p "Voltar" at bounding box center [56, 158] width 35 height 15
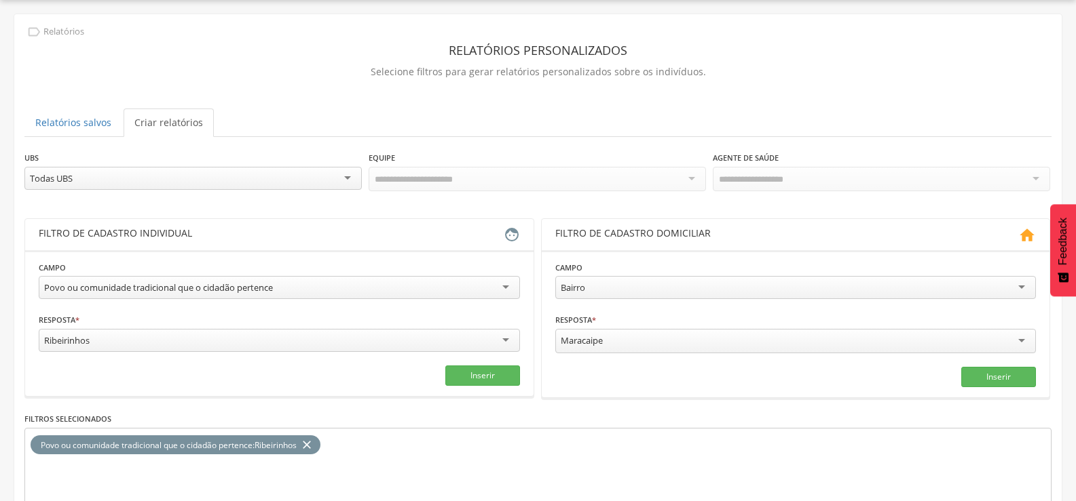
scroll to position [138, 0]
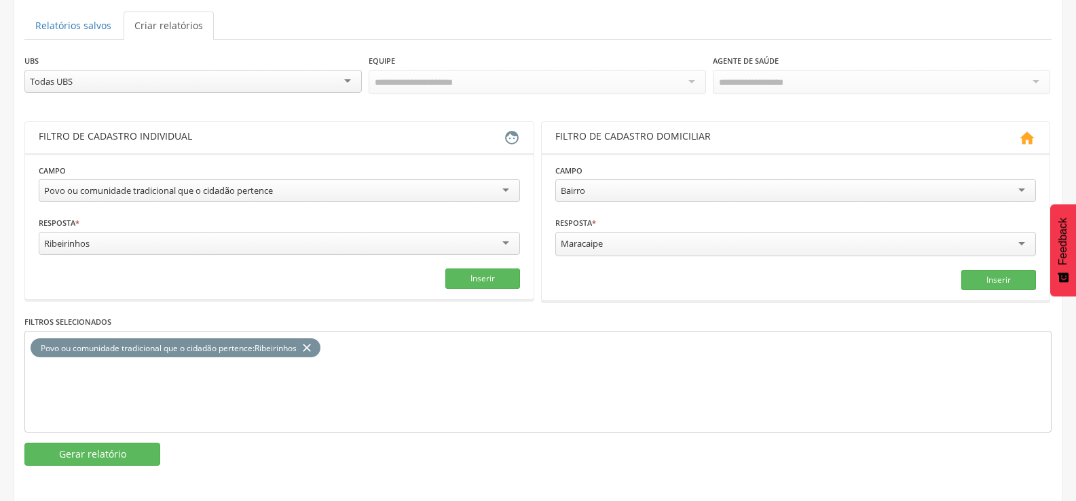
click at [314, 345] on icon "close" at bounding box center [307, 349] width 14 height 20
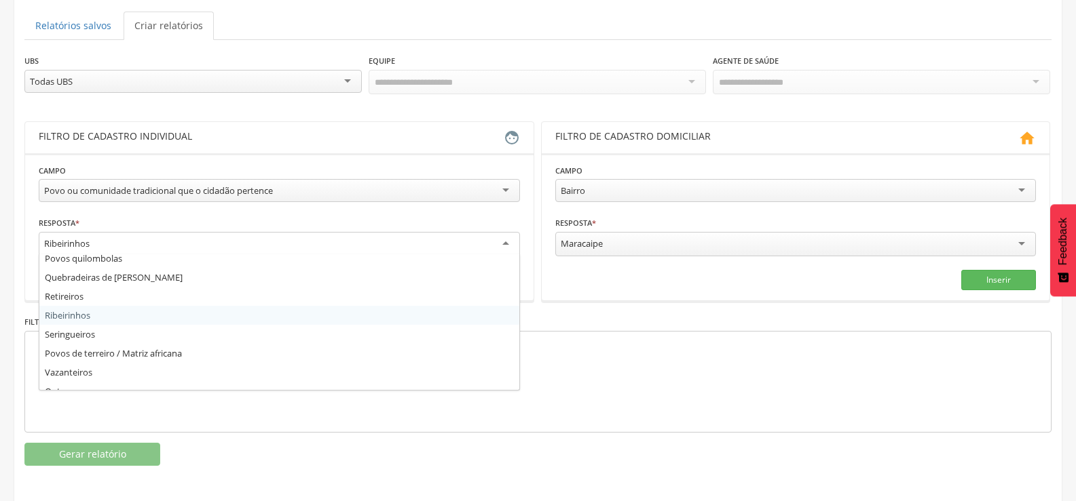
click at [322, 243] on div "Ribeirinhos" at bounding box center [279, 244] width 481 height 24
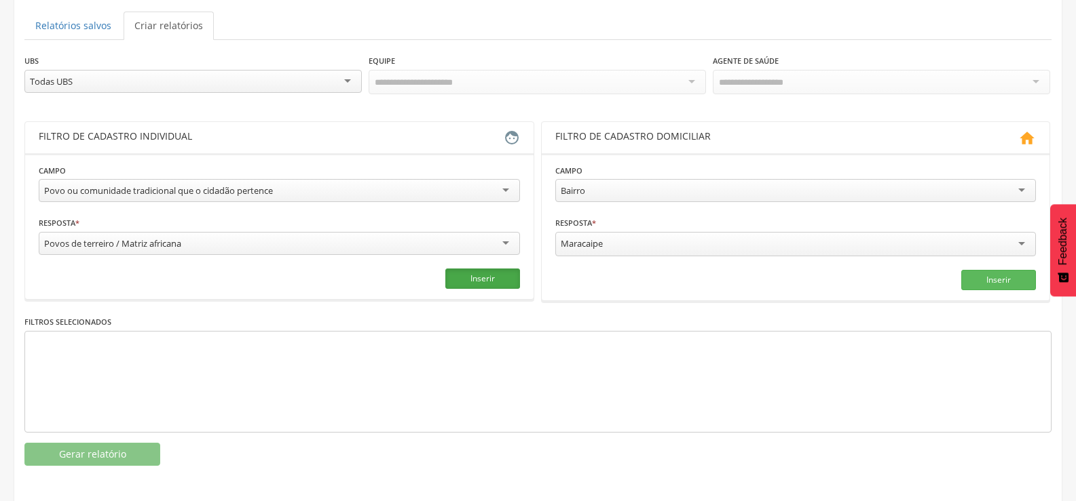
click at [486, 270] on button "Inserir" at bounding box center [482, 279] width 75 height 20
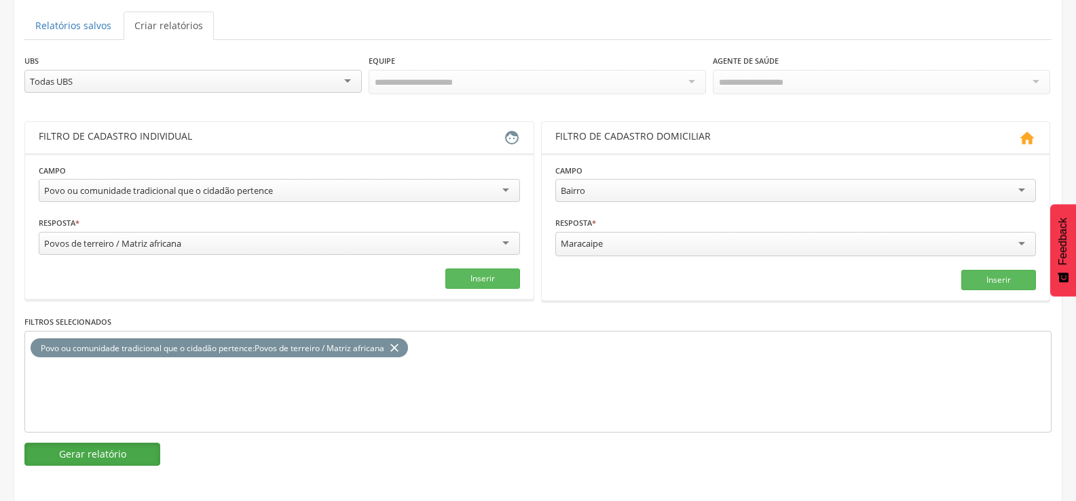
click at [132, 457] on button "Gerar relatório" at bounding box center [92, 454] width 136 height 23
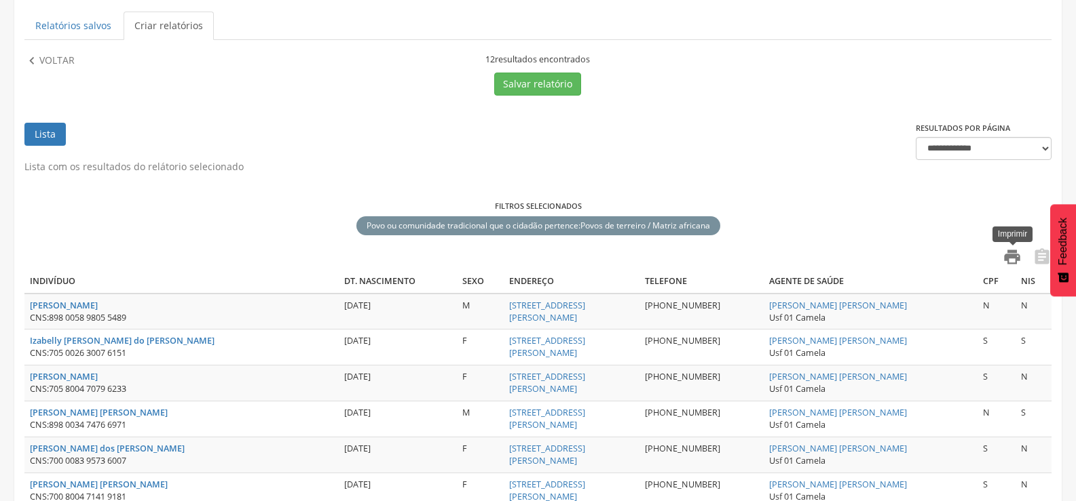
click at [1008, 255] on icon "" at bounding box center [1011, 257] width 19 height 19
click at [534, 84] on button "Salvar relatório" at bounding box center [537, 84] width 87 height 23
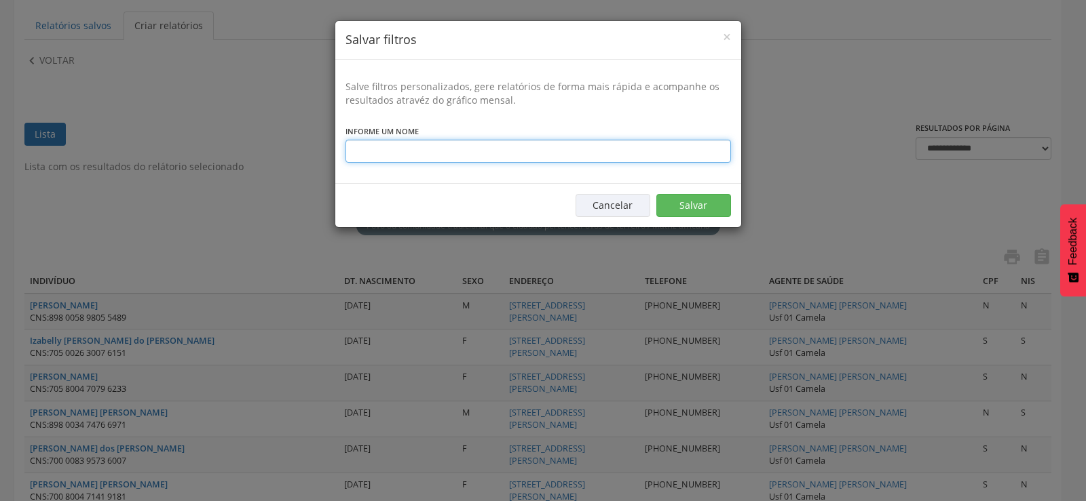
click at [447, 149] on input "text" at bounding box center [537, 151] width 385 height 23
type input "**********"
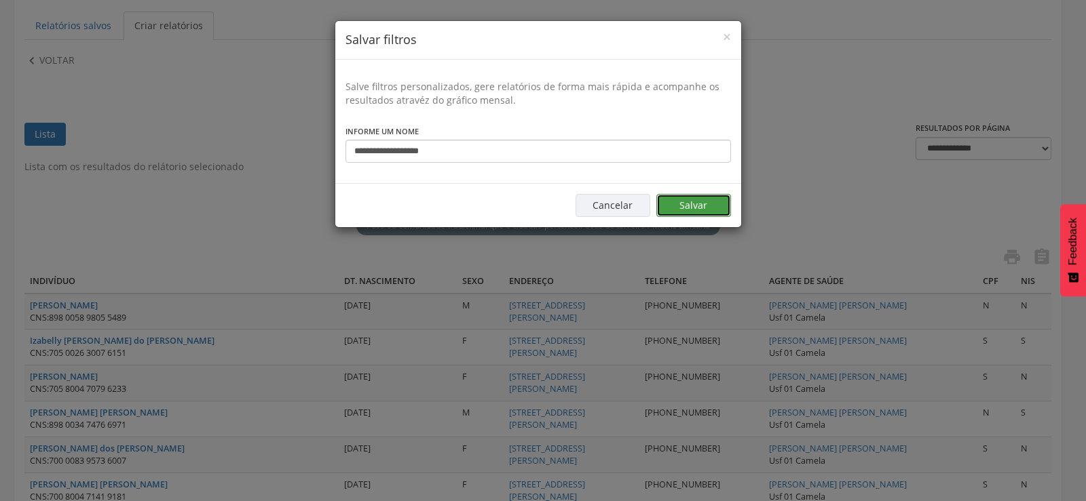
click at [707, 210] on button "Salvar" at bounding box center [693, 205] width 75 height 23
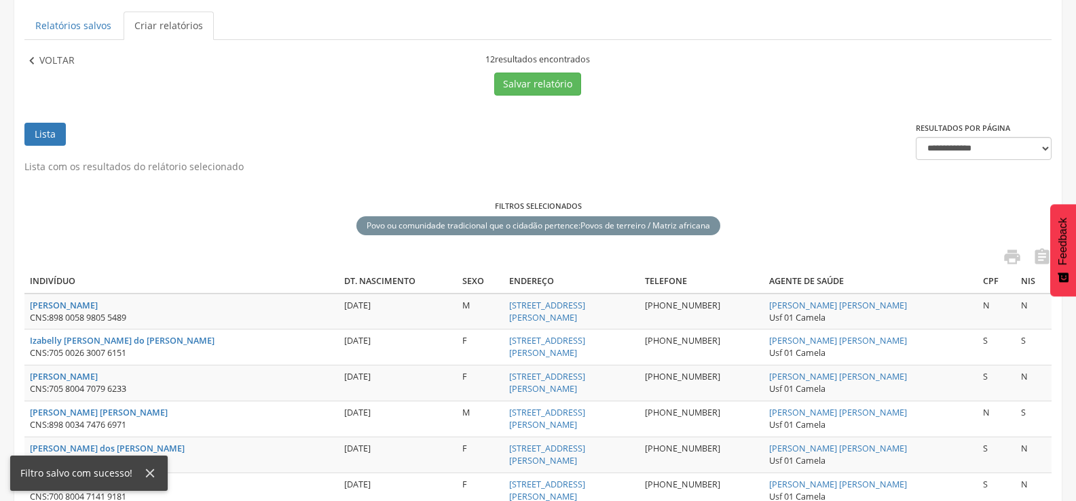
click at [43, 55] on p "Voltar" at bounding box center [56, 61] width 35 height 15
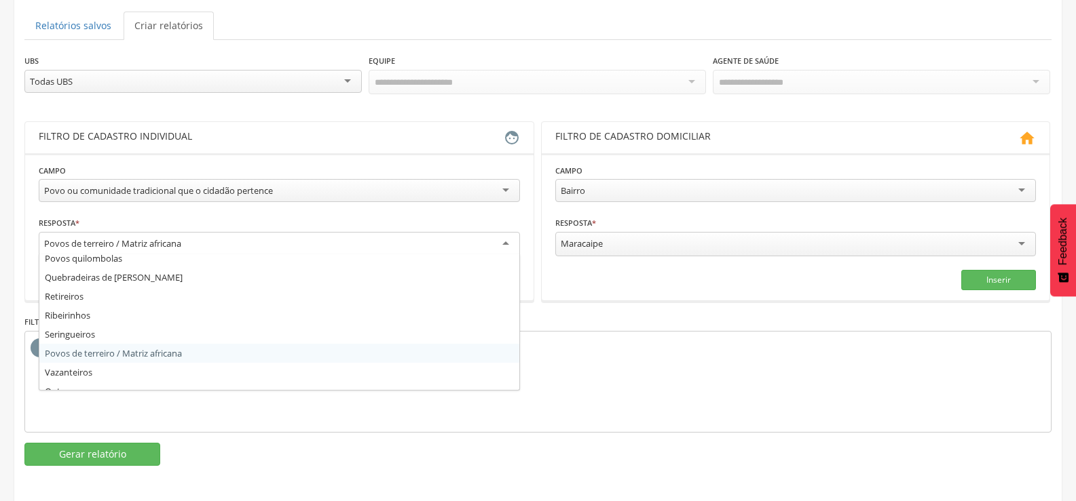
click at [322, 244] on div "Povos de terreiro / Matriz africana" at bounding box center [279, 244] width 481 height 24
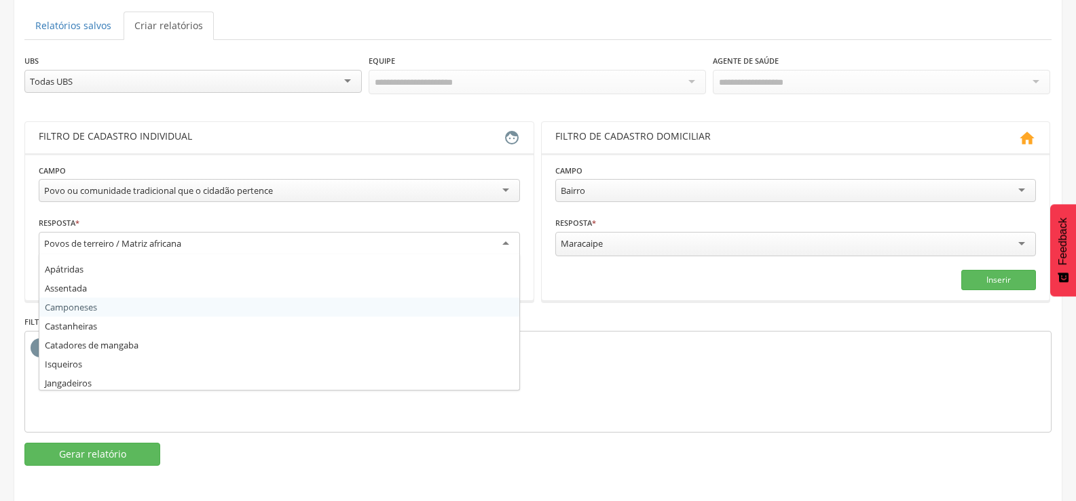
scroll to position [475, 0]
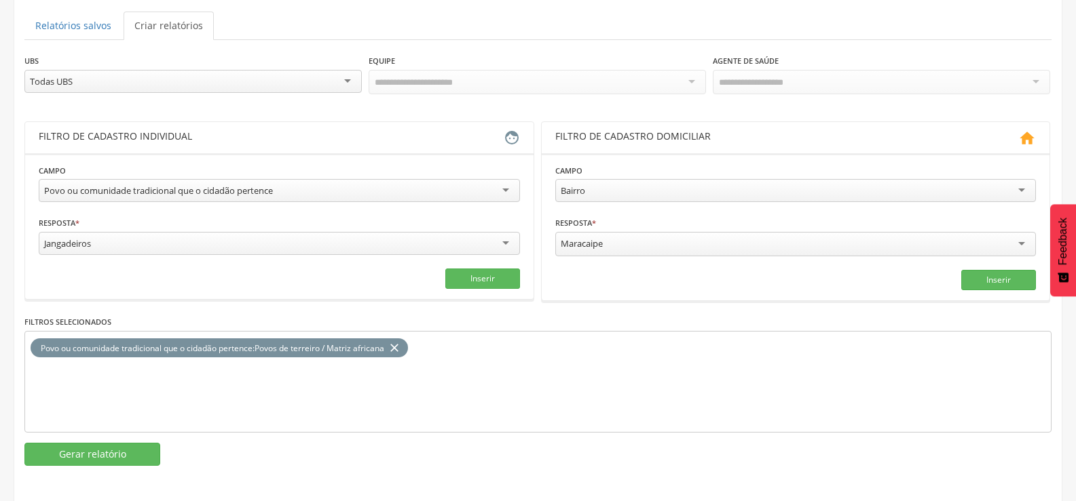
click at [399, 341] on icon "close" at bounding box center [394, 349] width 14 height 20
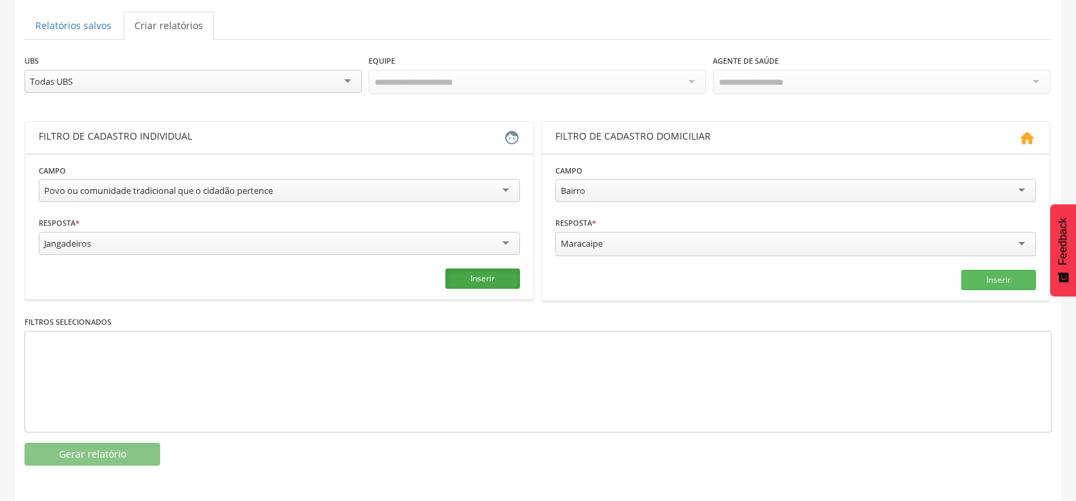
click at [496, 273] on button "Inserir" at bounding box center [482, 279] width 75 height 20
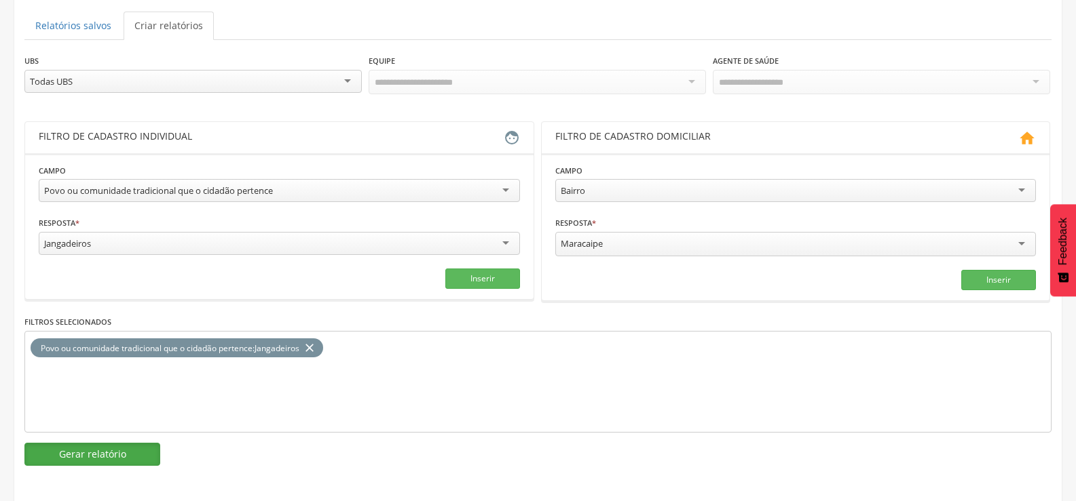
click at [101, 447] on button "Gerar relatório" at bounding box center [92, 454] width 136 height 23
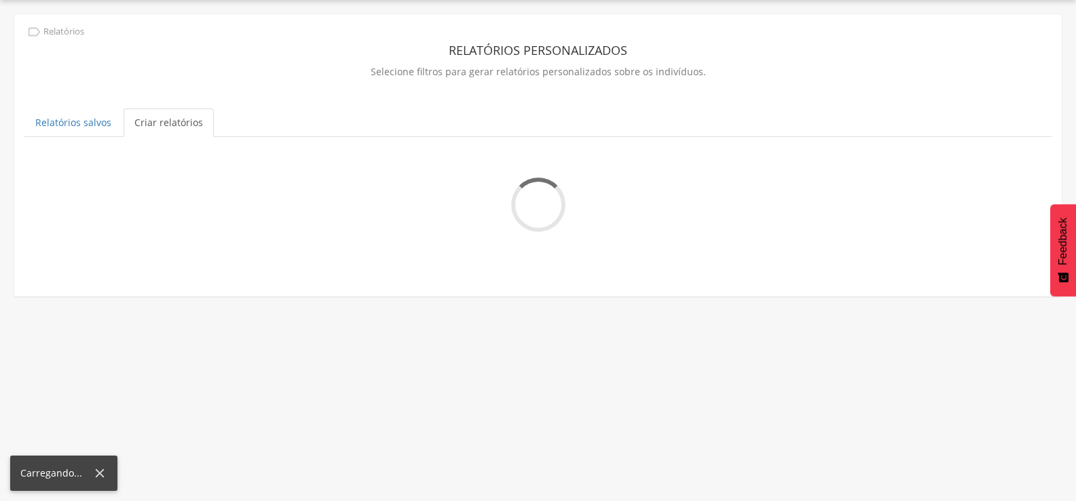
scroll to position [41, 0]
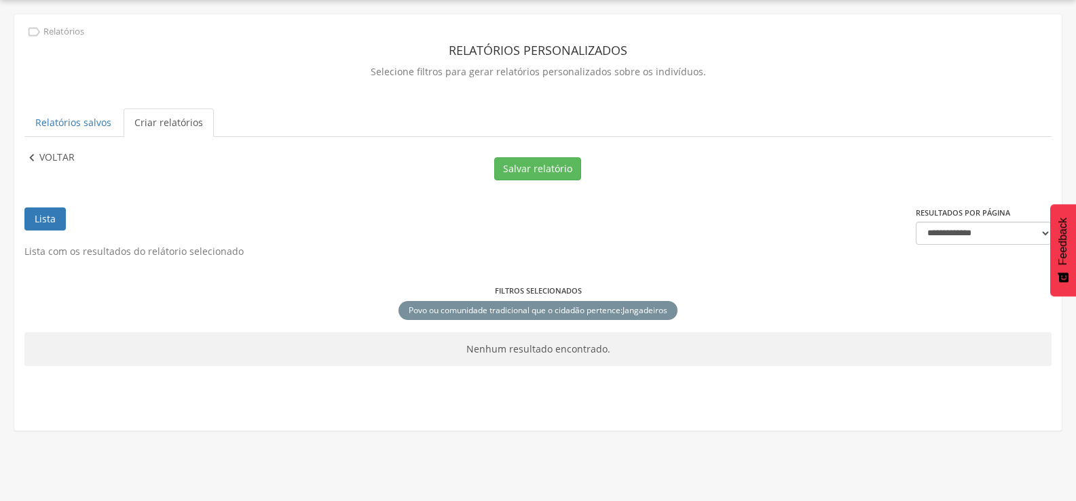
click at [60, 154] on p "Voltar" at bounding box center [56, 158] width 35 height 15
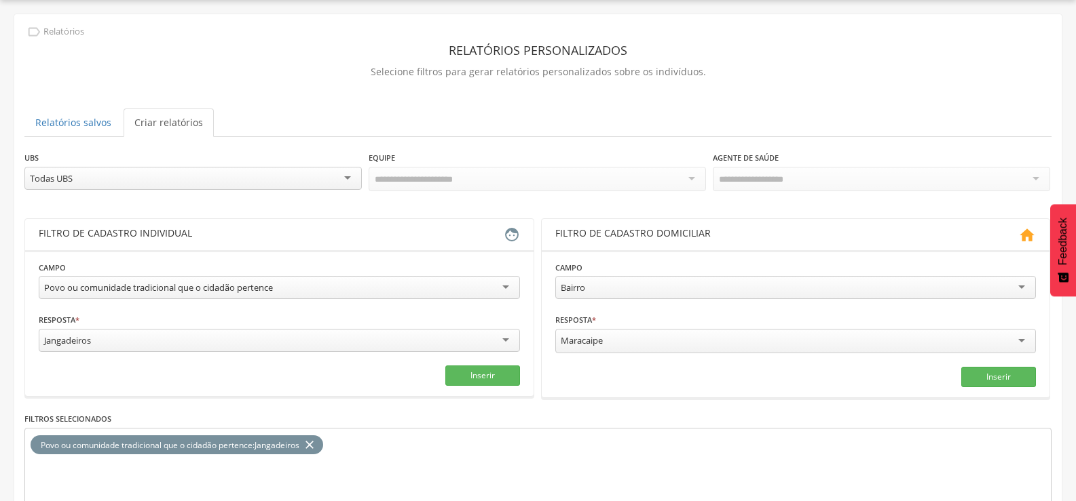
scroll to position [138, 0]
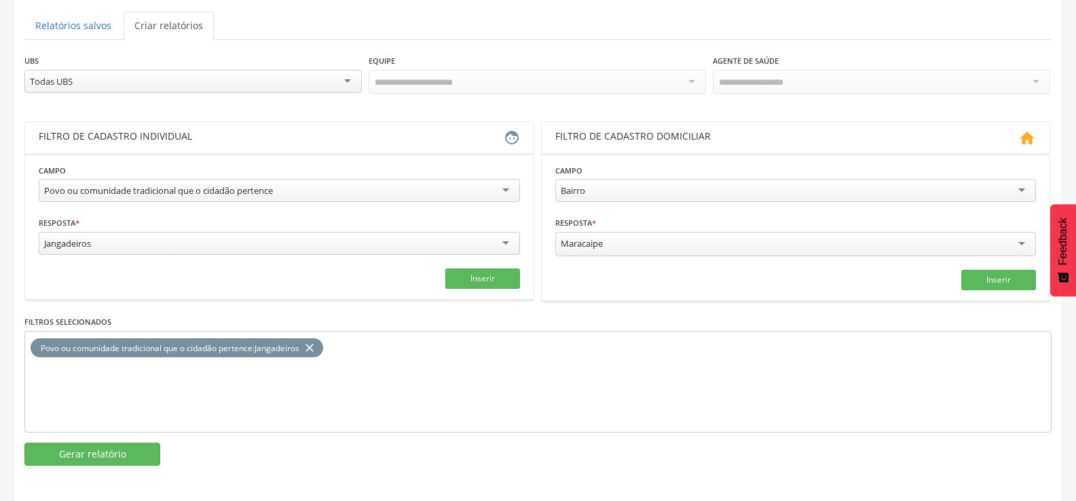
click at [118, 248] on div "Jangadeiros" at bounding box center [279, 243] width 481 height 23
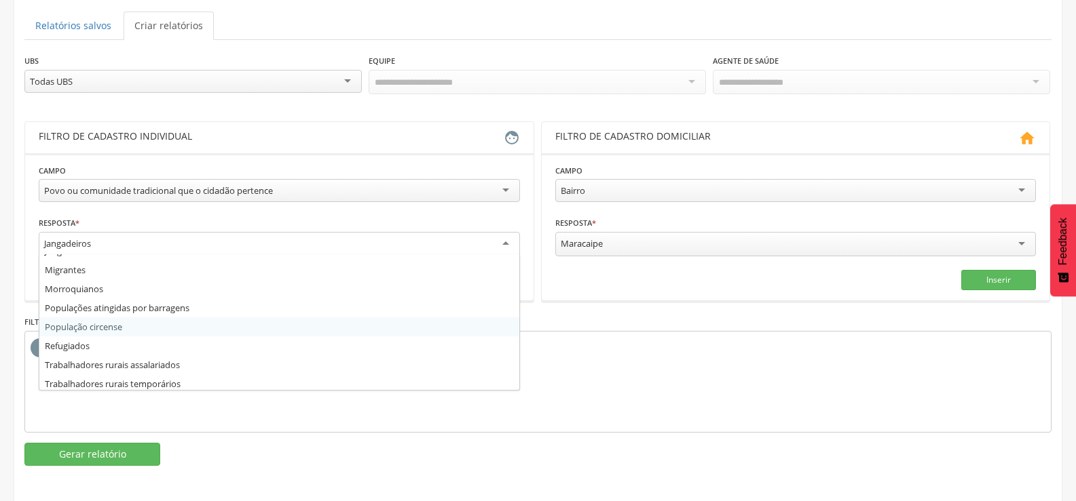
scroll to position [605, 0]
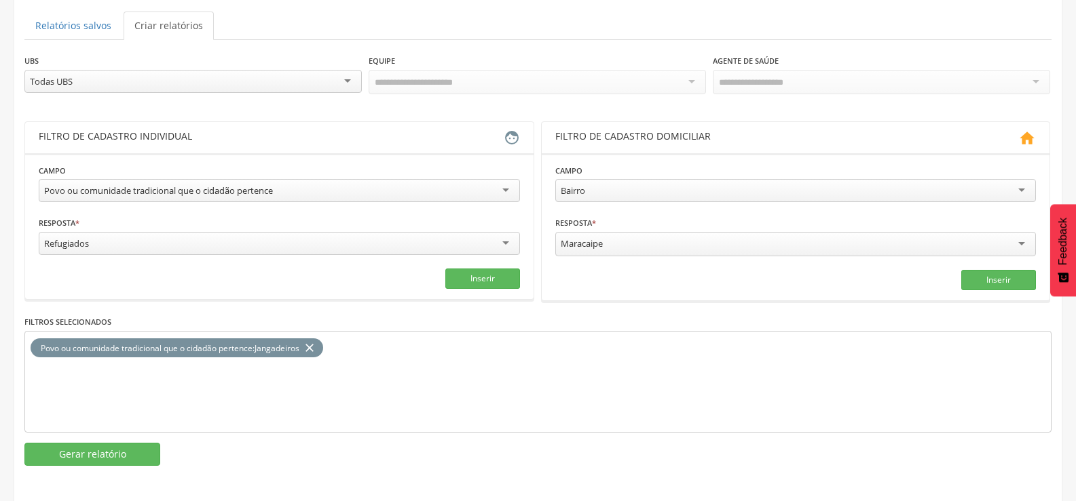
click at [315, 341] on icon "close" at bounding box center [310, 349] width 14 height 20
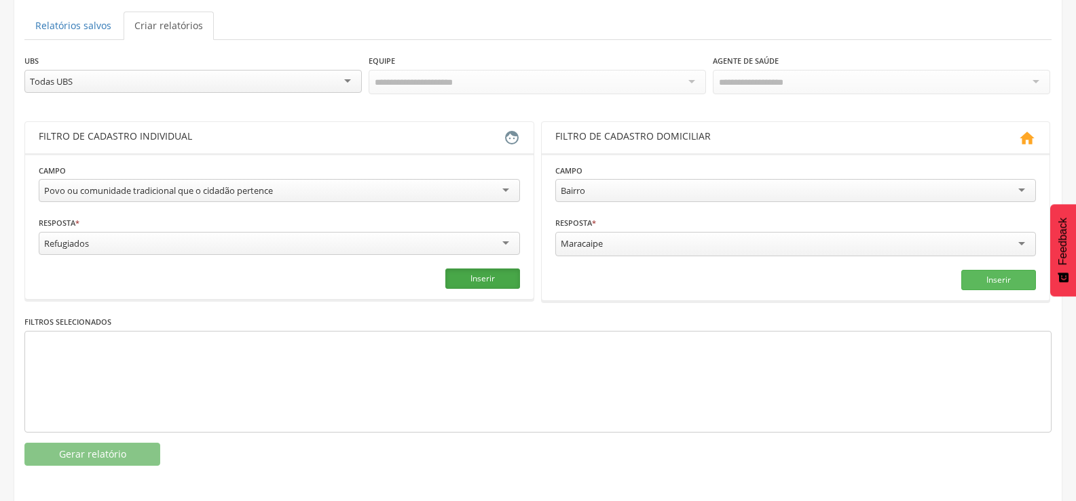
click at [510, 279] on button "Inserir" at bounding box center [482, 279] width 75 height 20
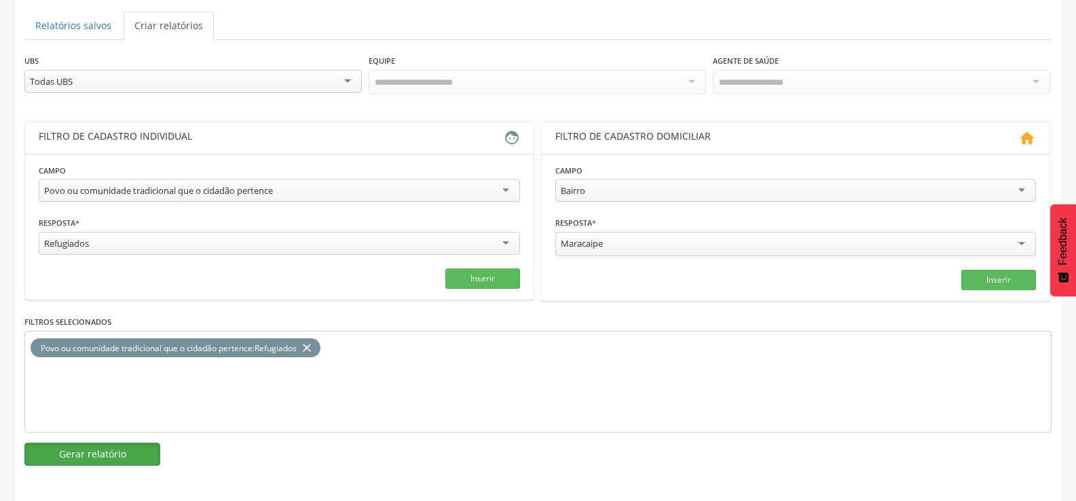
click at [62, 452] on button "Gerar relatório" at bounding box center [92, 454] width 136 height 23
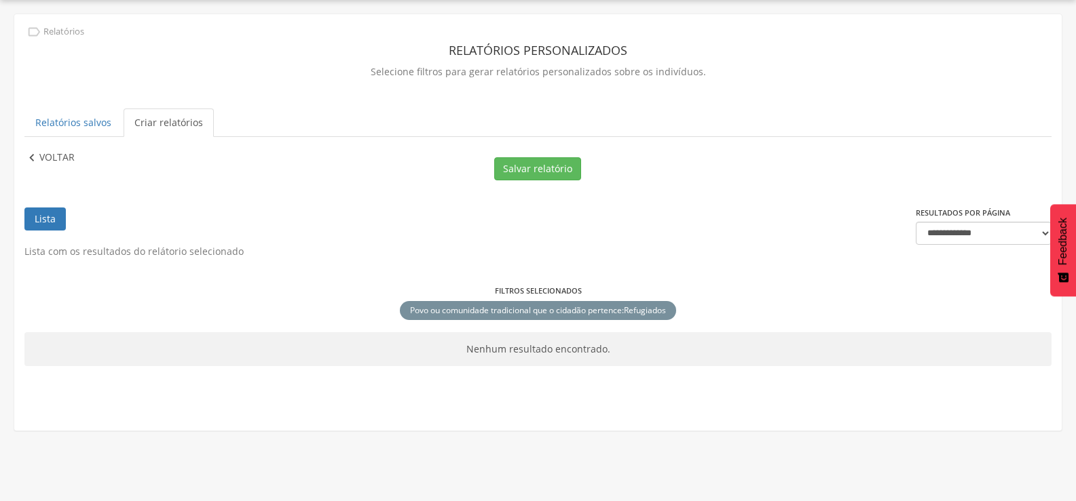
click at [54, 157] on p "Voltar" at bounding box center [56, 158] width 35 height 15
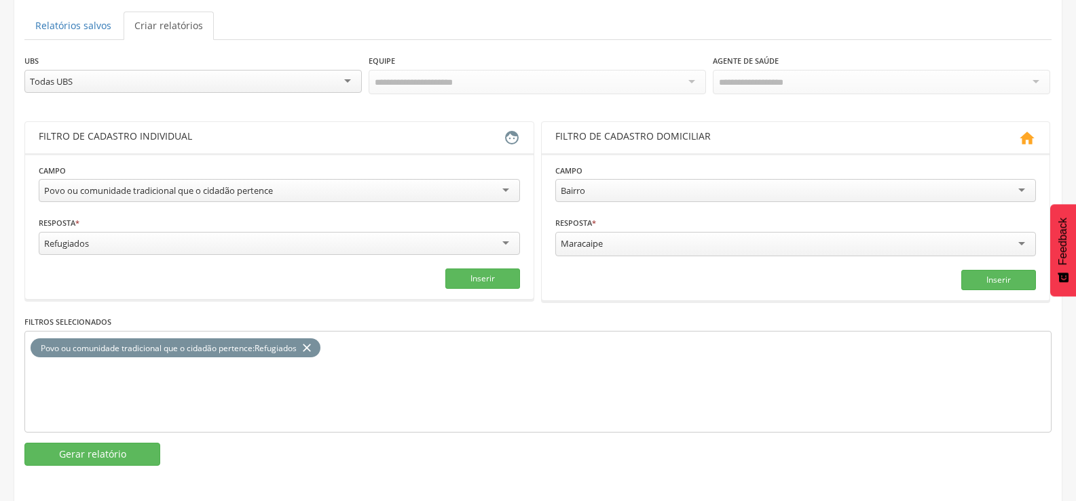
click at [219, 243] on div "Refugiados" at bounding box center [279, 243] width 481 height 23
click at [313, 341] on icon "close" at bounding box center [307, 349] width 14 height 20
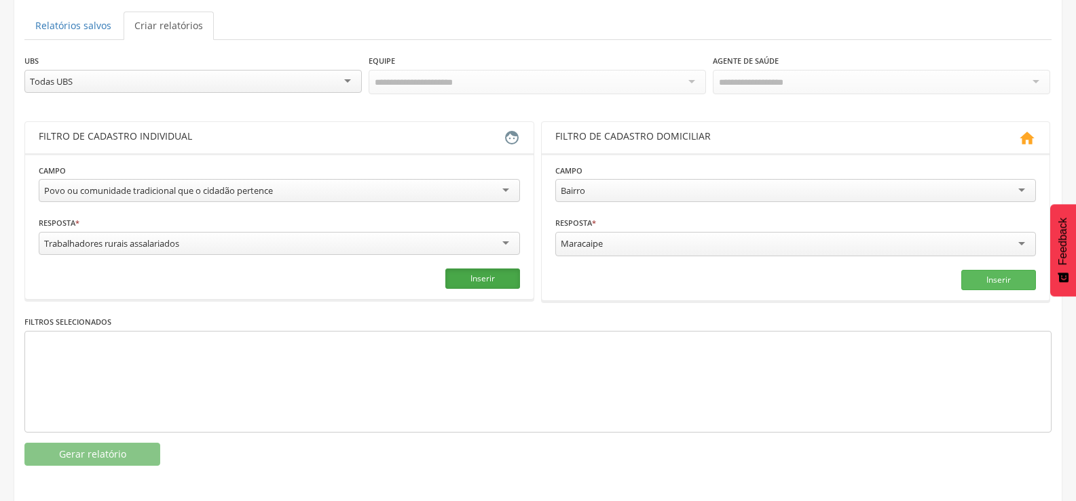
click at [469, 276] on button "Inserir" at bounding box center [482, 279] width 75 height 20
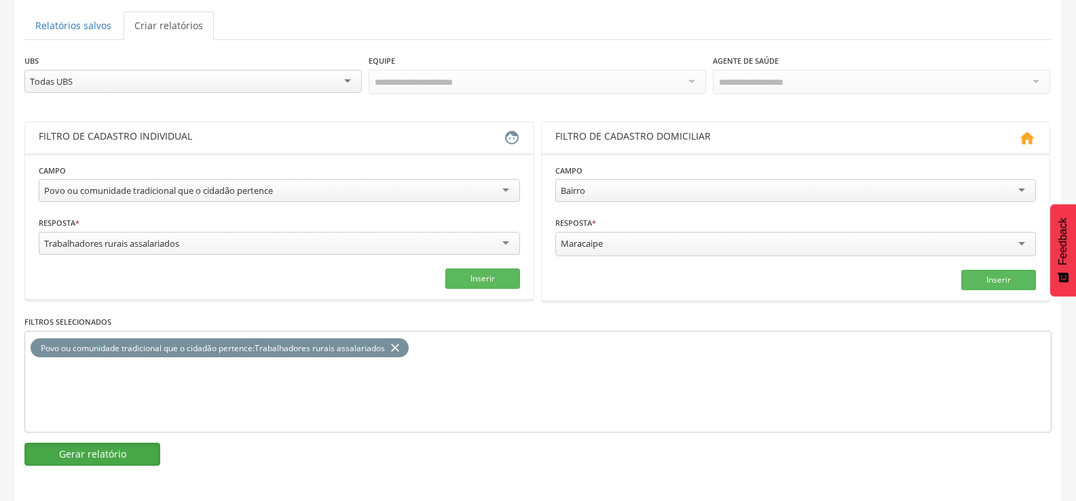
click at [117, 449] on button "Gerar relatório" at bounding box center [92, 454] width 136 height 23
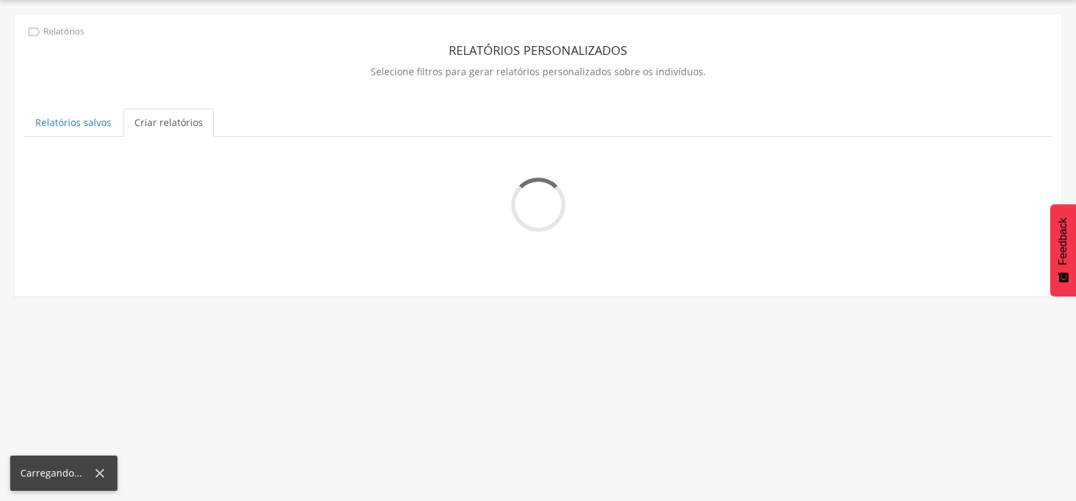
scroll to position [67, 0]
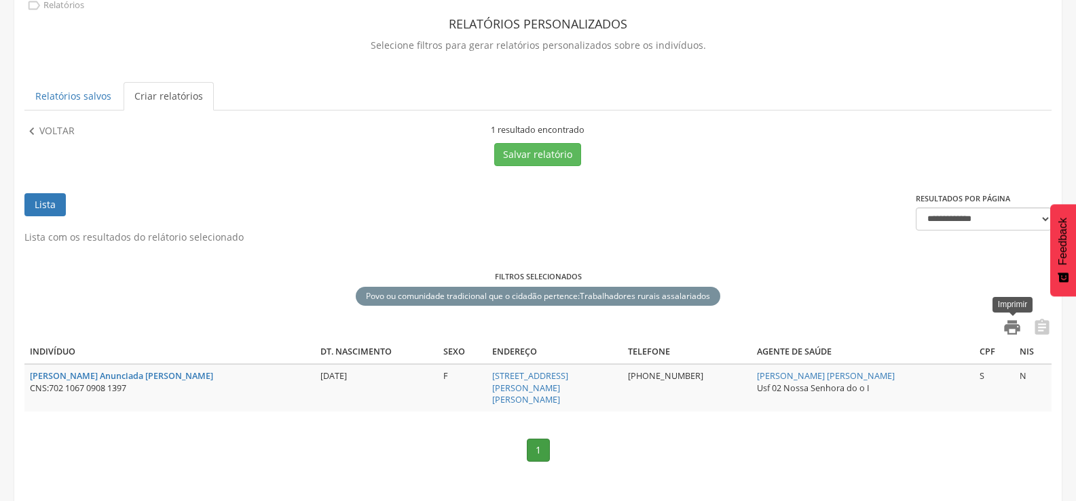
click at [1009, 328] on icon "" at bounding box center [1011, 327] width 19 height 19
click at [55, 133] on p "Voltar" at bounding box center [56, 131] width 35 height 15
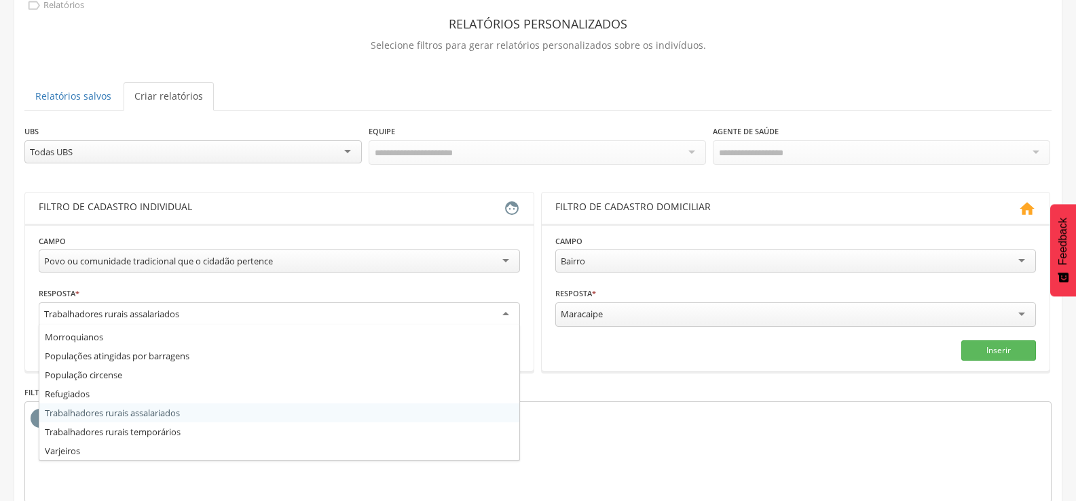
click at [187, 314] on div "Trabalhadores rurais assalariados" at bounding box center [279, 315] width 481 height 24
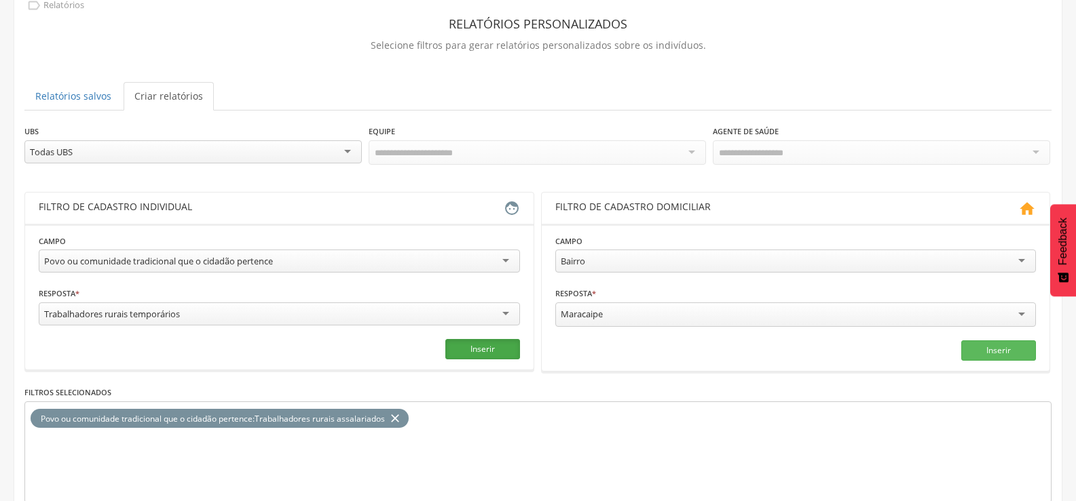
click at [487, 354] on button "Inserir" at bounding box center [482, 349] width 75 height 20
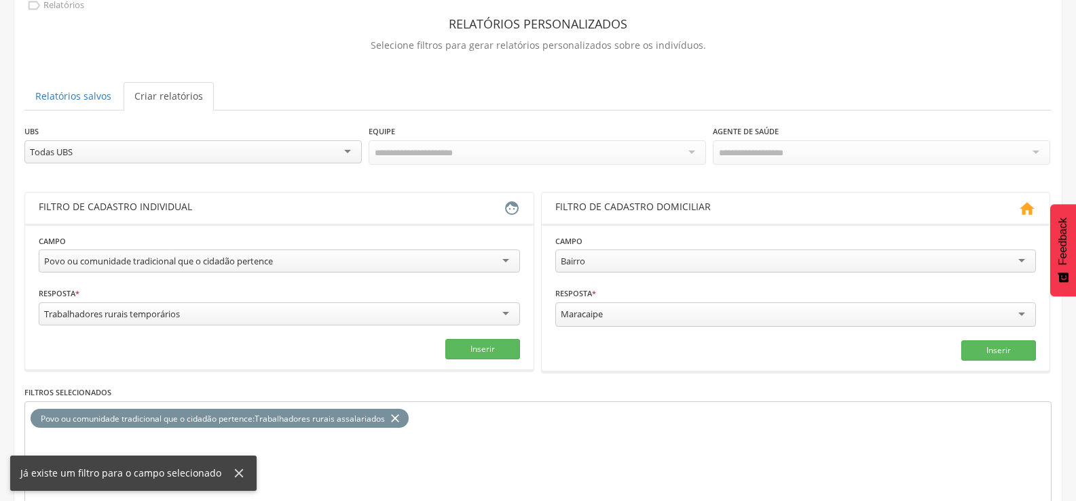
click at [402, 416] on icon "close" at bounding box center [395, 419] width 14 height 20
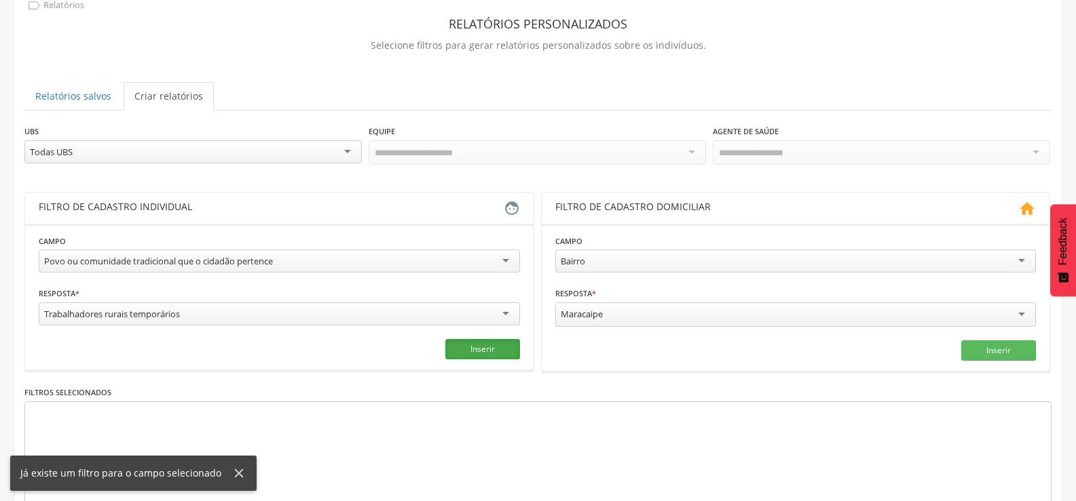
click at [486, 345] on button "Inserir" at bounding box center [482, 349] width 75 height 20
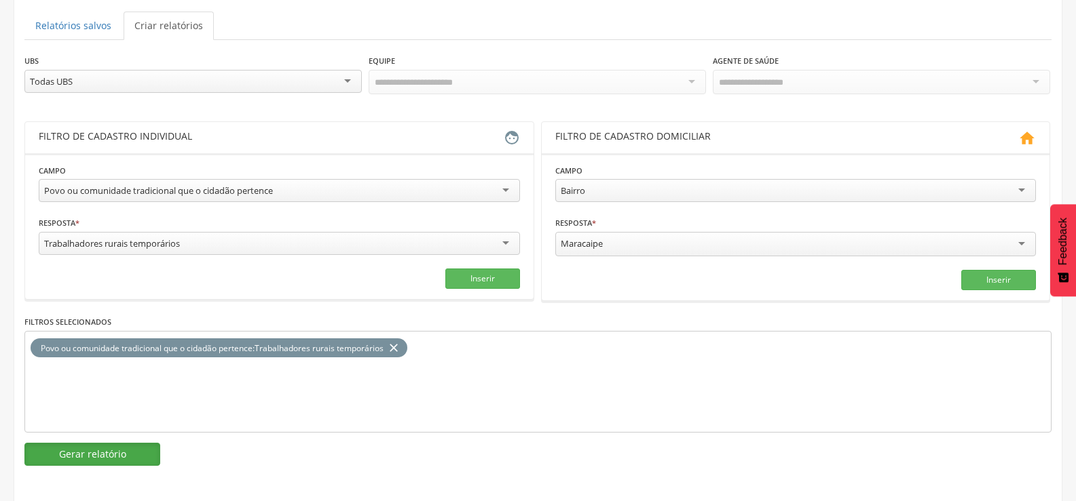
click at [95, 449] on button "Gerar relatório" at bounding box center [92, 454] width 136 height 23
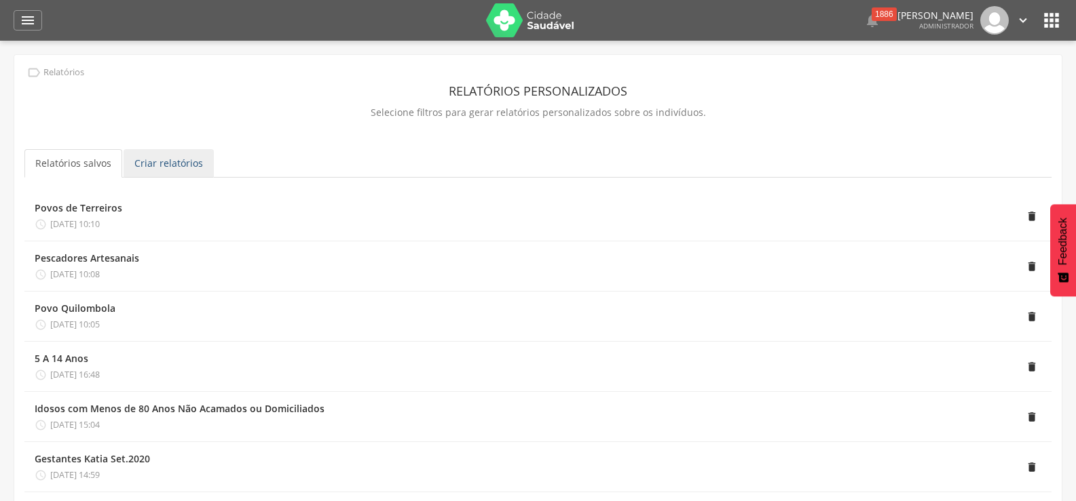
click at [170, 162] on link "Criar relatórios" at bounding box center [169, 163] width 90 height 29
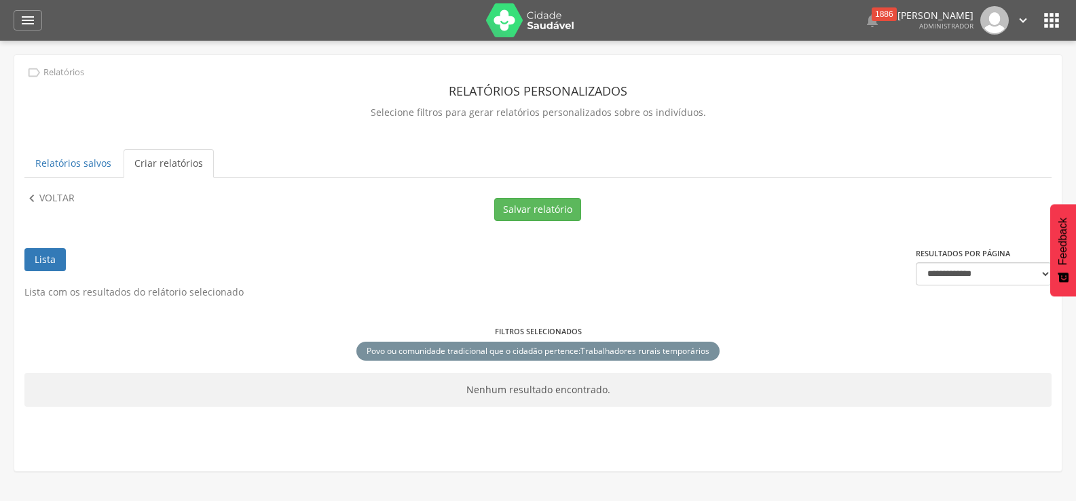
click at [43, 265] on link "Lista" at bounding box center [44, 259] width 41 height 23
click at [75, 202] on div " Voltar" at bounding box center [58, 198] width 68 height 15
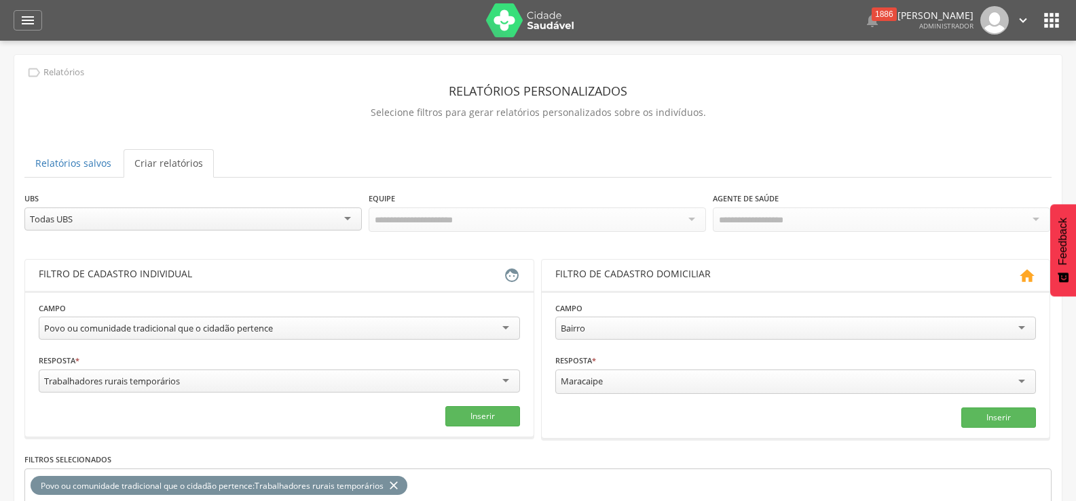
click at [221, 383] on div "Trabalhadores rurais temporários" at bounding box center [279, 381] width 481 height 23
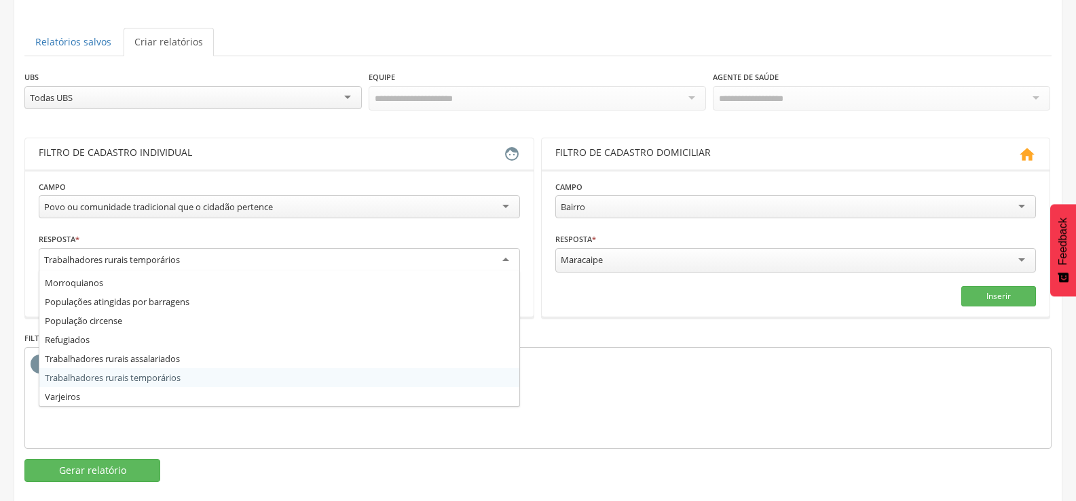
scroll to position [138, 0]
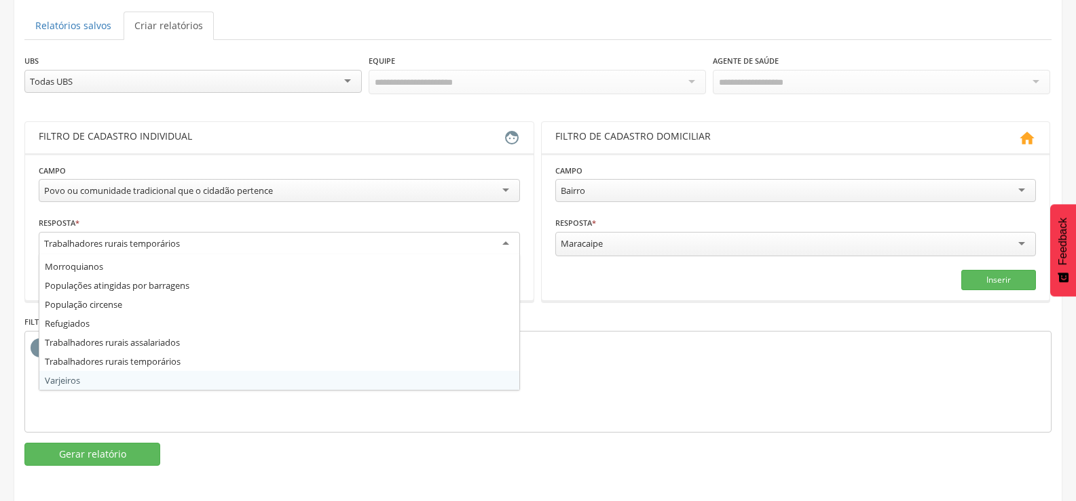
click at [617, 393] on div "Povo ou comunidade tradicional que o cidadão pertence : Trabalhadores rurais te…" at bounding box center [537, 382] width 1027 height 102
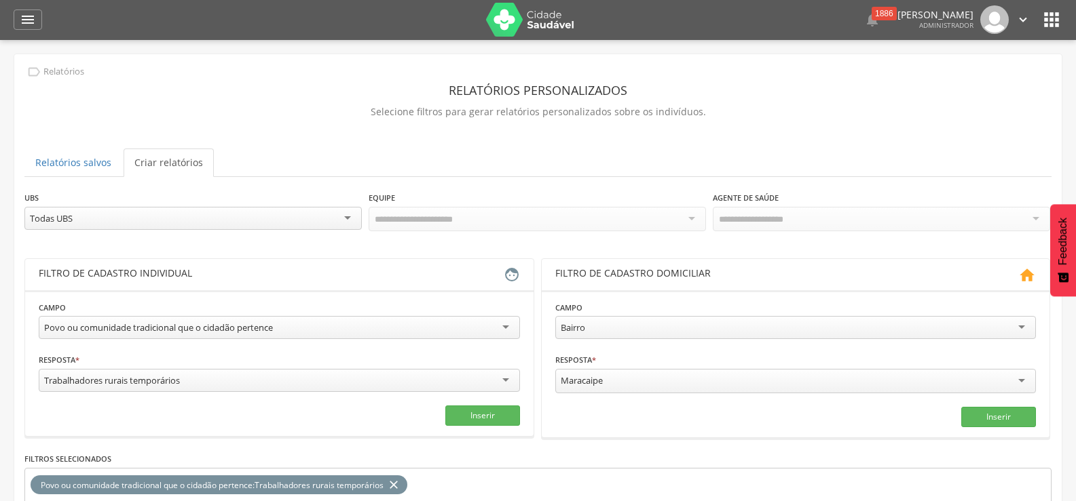
scroll to position [0, 0]
click at [1051, 26] on icon "" at bounding box center [1051, 21] width 22 height 22
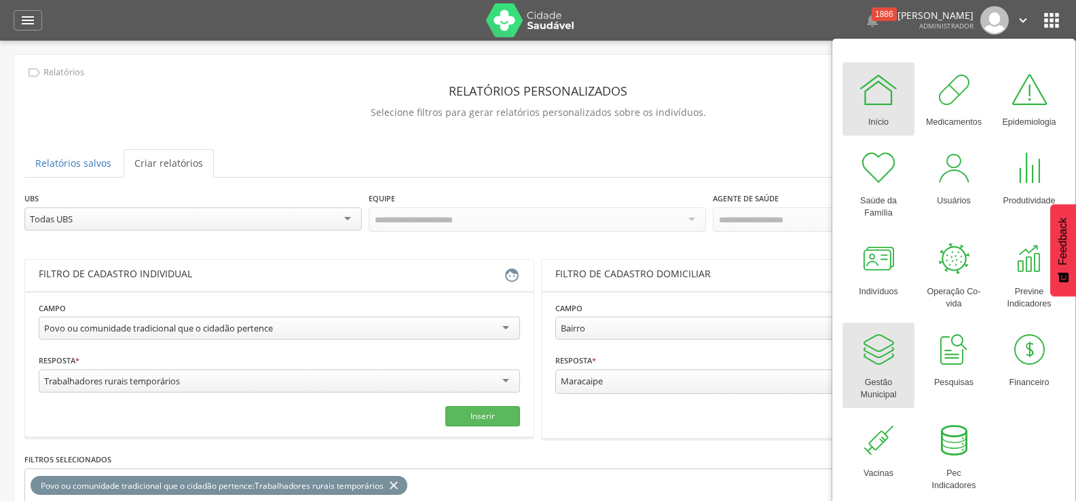
click at [874, 348] on div at bounding box center [878, 350] width 41 height 41
